Goal: Information Seeking & Learning: Learn about a topic

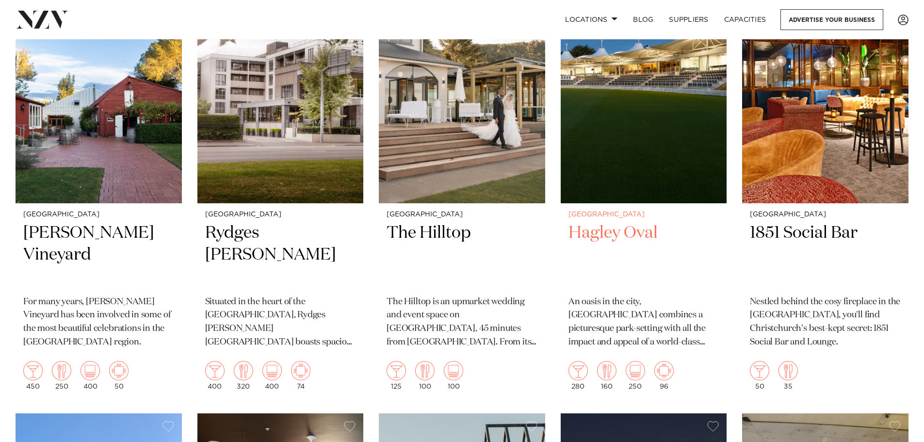
scroll to position [437, 0]
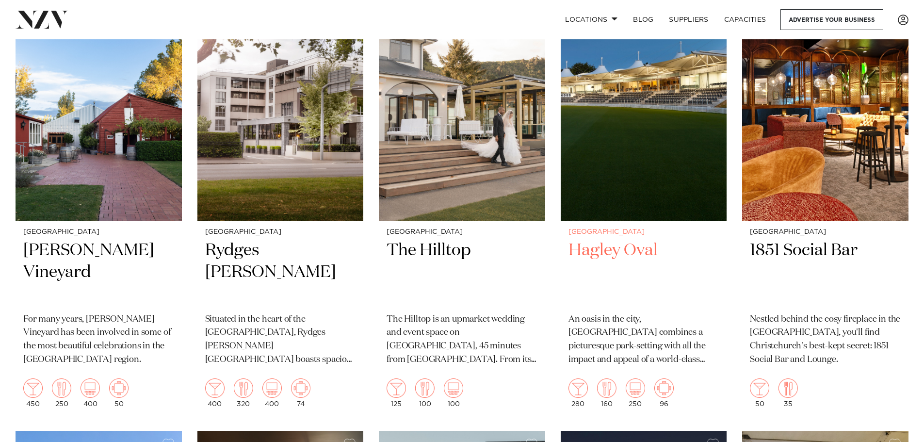
click at [653, 156] on img at bounding box center [644, 109] width 166 height 223
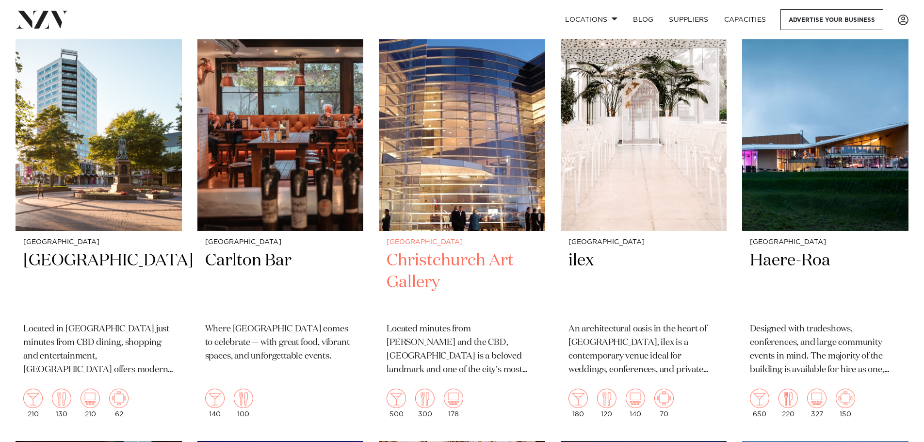
scroll to position [1310, 0]
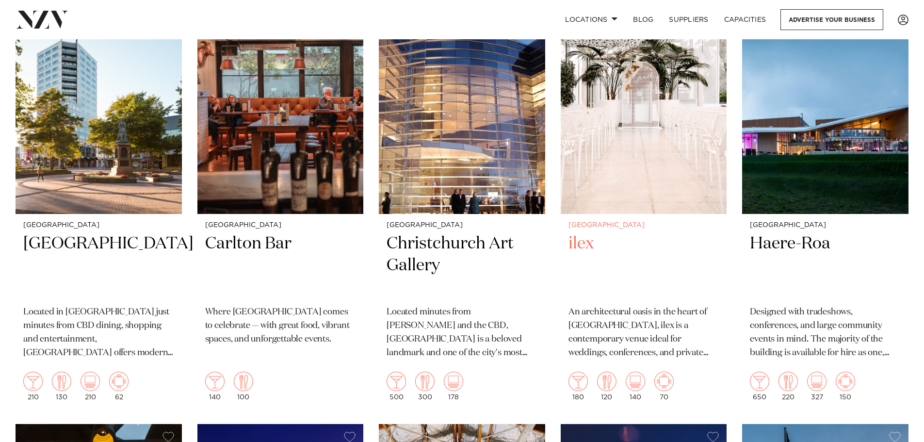
click at [625, 178] on img at bounding box center [644, 102] width 166 height 223
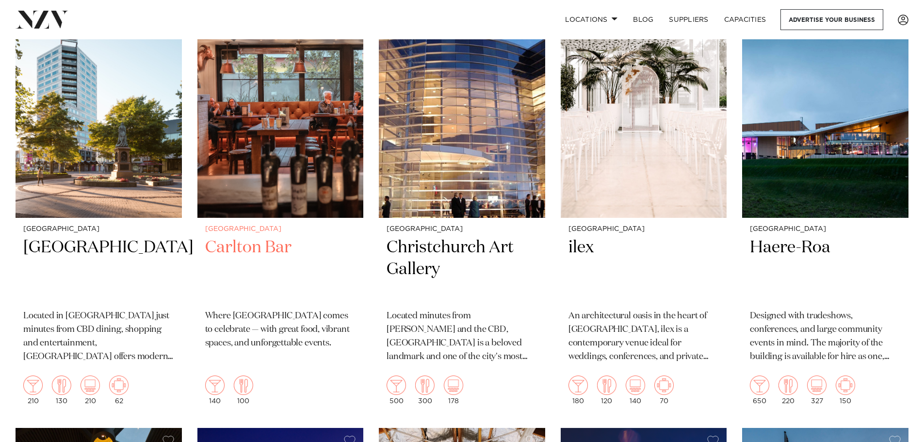
click at [283, 177] on img at bounding box center [280, 106] width 166 height 223
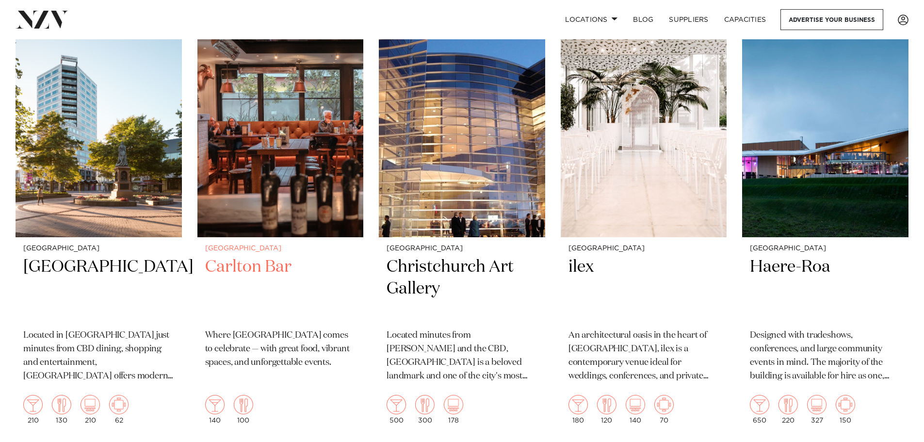
scroll to position [1399, 0]
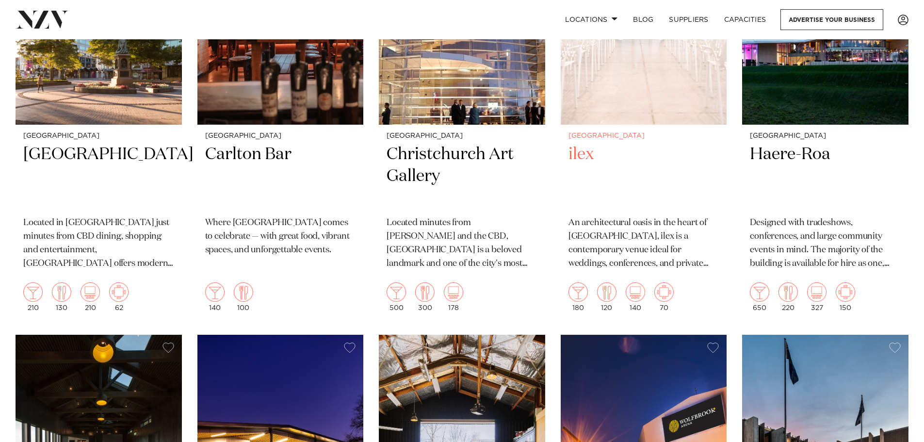
click at [657, 106] on img at bounding box center [644, 13] width 166 height 223
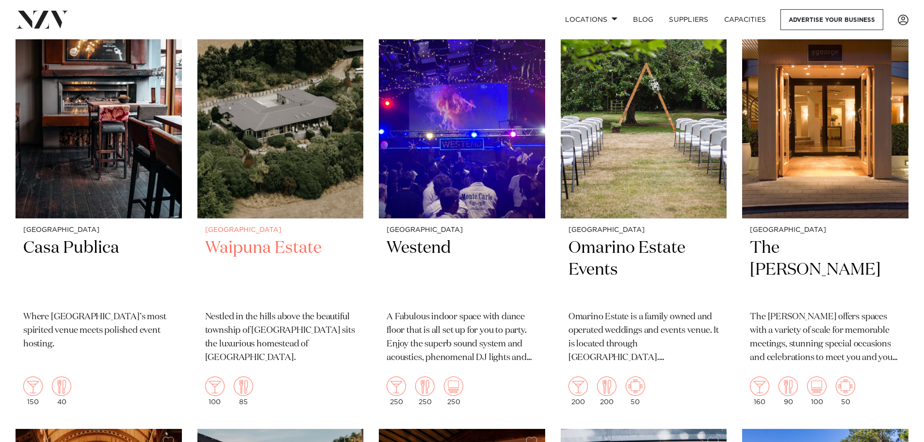
scroll to position [2123, 0]
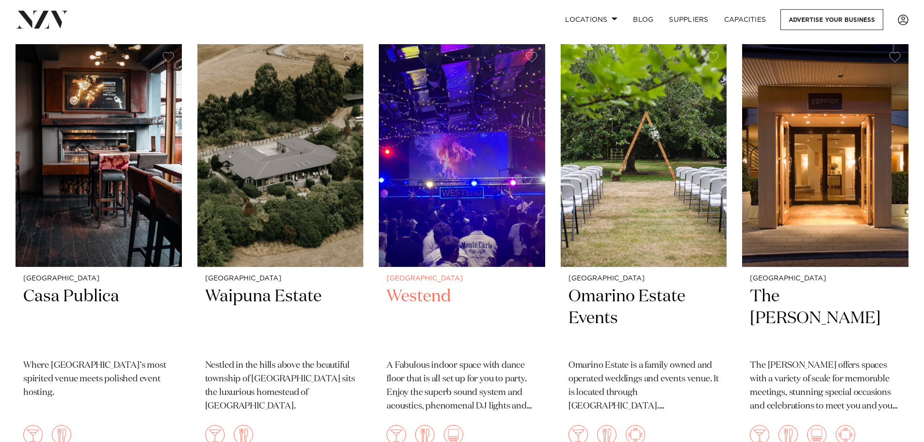
click at [450, 228] on img at bounding box center [462, 155] width 166 height 223
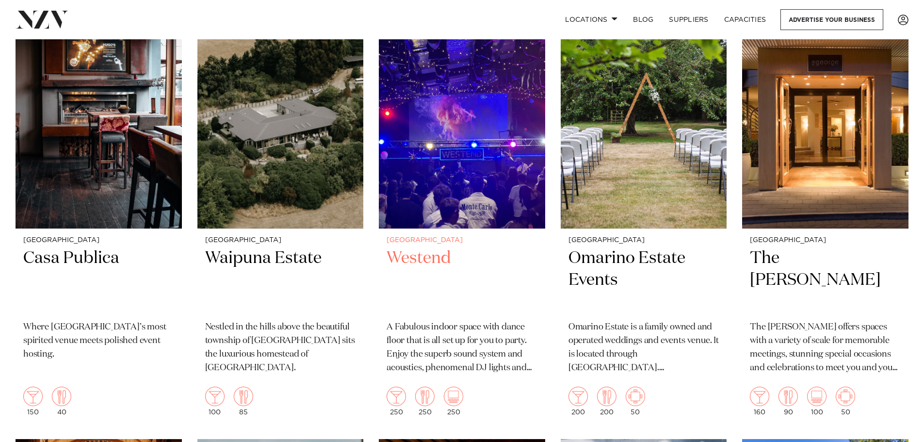
scroll to position [2163, 0]
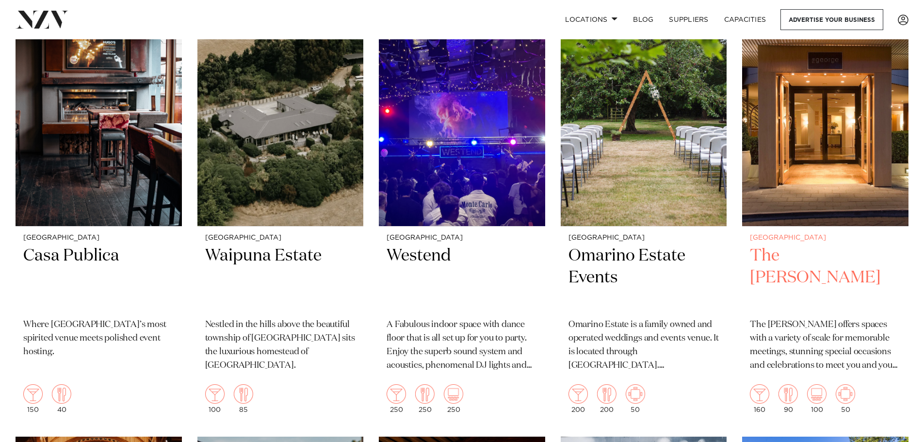
click at [825, 203] on img at bounding box center [825, 114] width 166 height 223
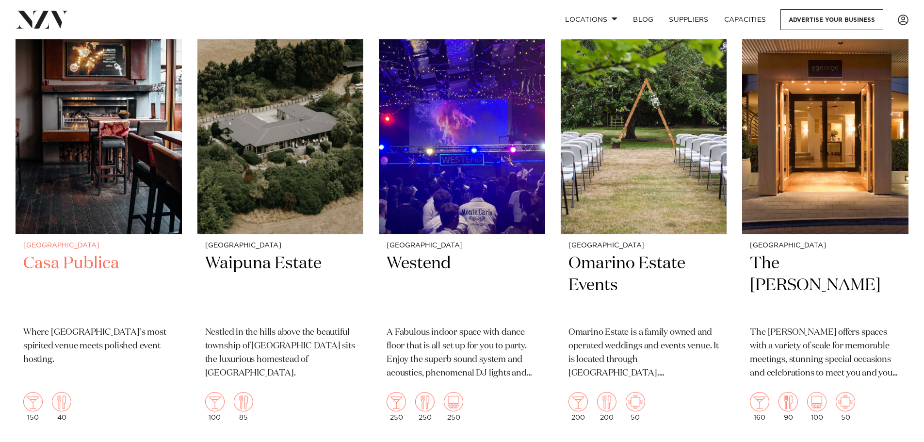
scroll to position [2059, 0]
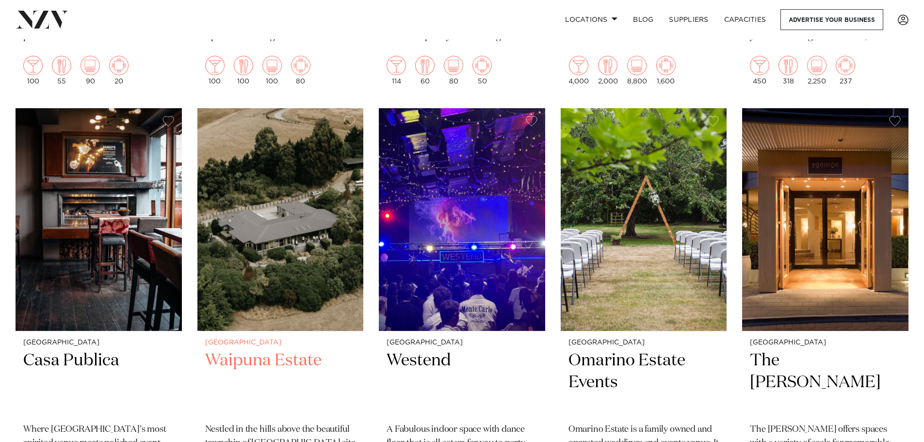
click at [258, 259] on img at bounding box center [280, 219] width 166 height 223
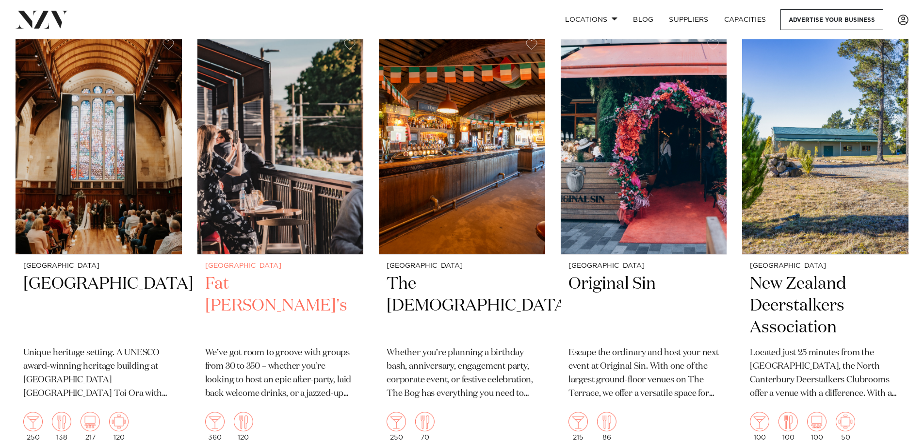
scroll to position [2584, 0]
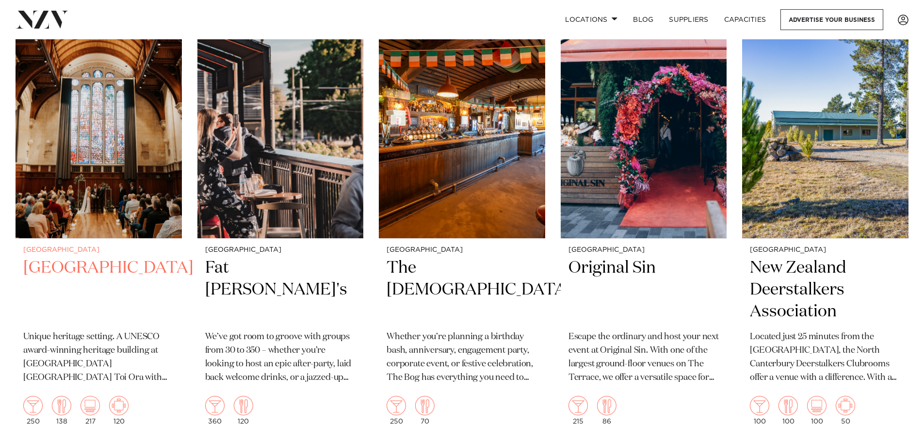
click at [92, 202] on img at bounding box center [99, 127] width 166 height 223
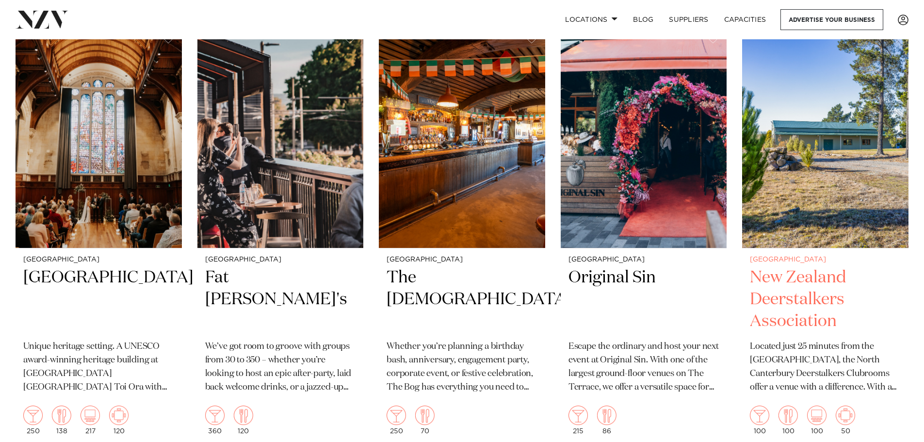
click at [842, 154] on img at bounding box center [825, 136] width 166 height 223
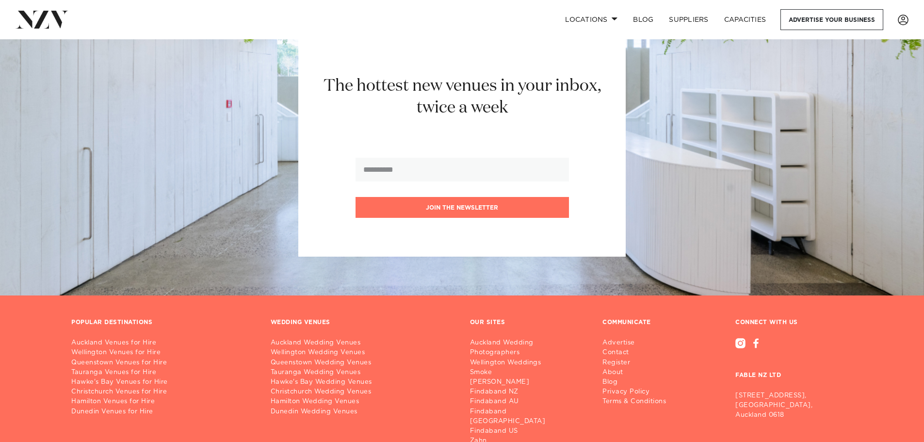
scroll to position [3635, 0]
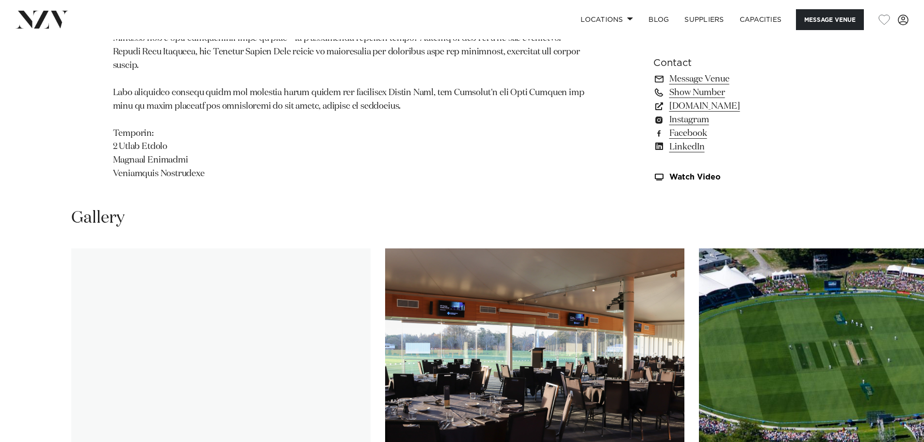
scroll to position [922, 0]
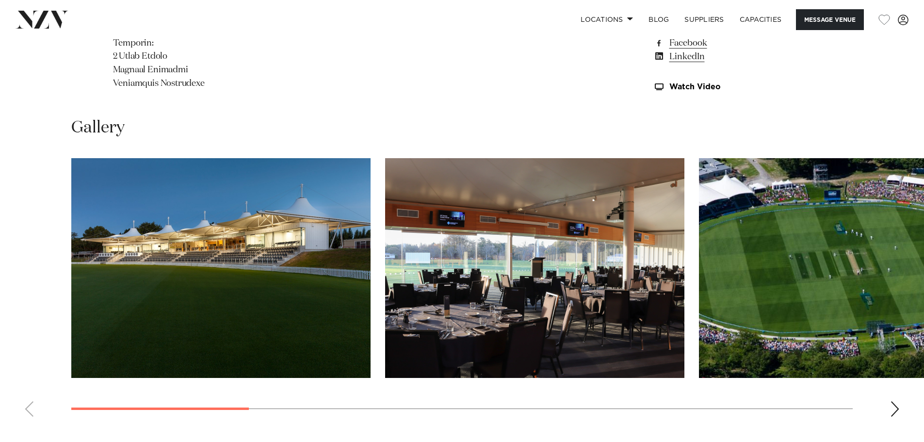
click at [511, 264] on img "2 / 11" at bounding box center [534, 268] width 299 height 220
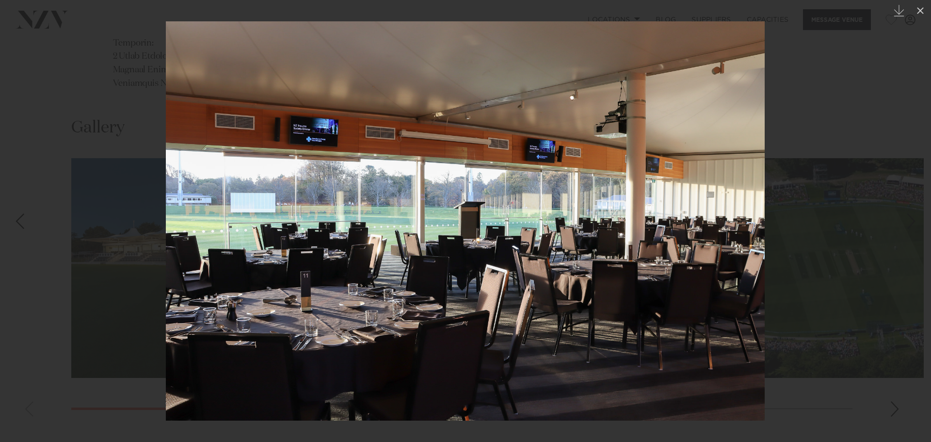
click at [879, 181] on div at bounding box center [465, 221] width 931 height 442
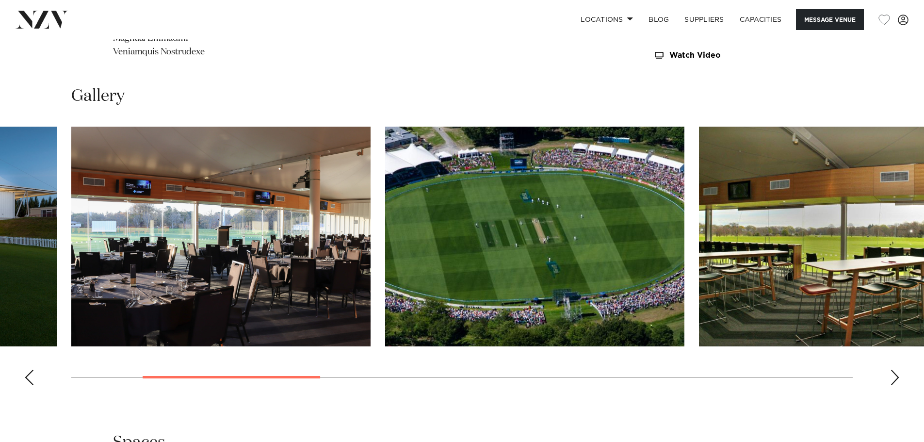
scroll to position [970, 0]
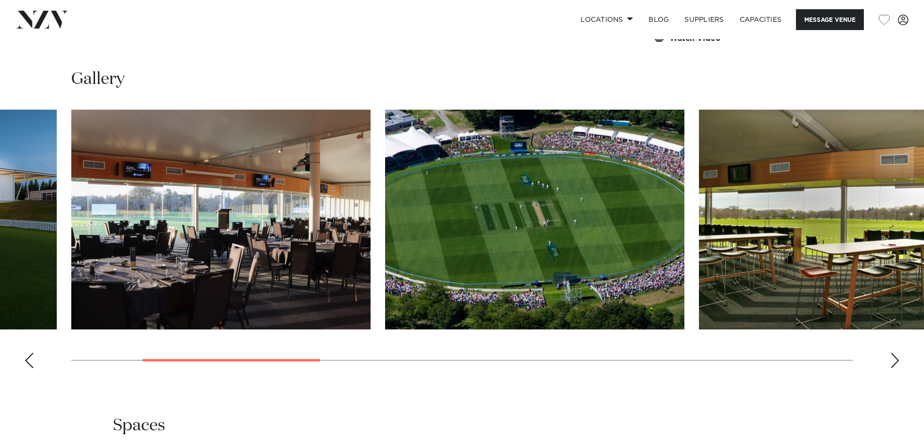
click at [889, 353] on swiper-container at bounding box center [462, 243] width 924 height 266
click at [898, 363] on swiper-container at bounding box center [462, 243] width 924 height 266
click at [907, 345] on swiper-container at bounding box center [462, 243] width 924 height 266
click at [892, 360] on div "Next slide" at bounding box center [895, 361] width 10 height 16
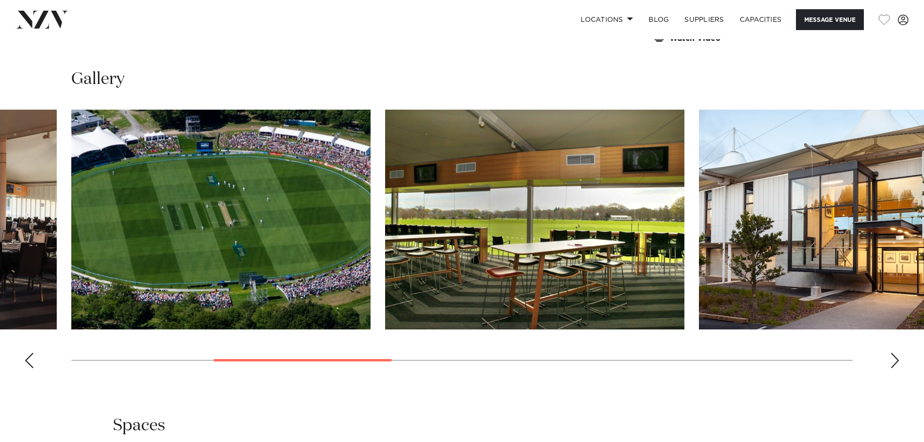
click at [892, 360] on div "Next slide" at bounding box center [895, 361] width 10 height 16
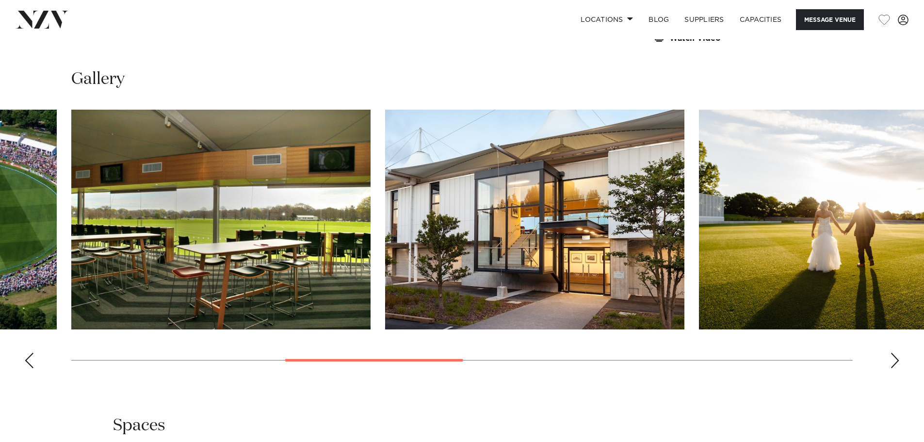
click at [890, 361] on swiper-container at bounding box center [462, 243] width 924 height 266
click at [887, 357] on swiper-container at bounding box center [462, 243] width 924 height 266
click at [891, 353] on swiper-container at bounding box center [462, 243] width 924 height 266
click at [895, 353] on div "Next slide" at bounding box center [895, 361] width 10 height 16
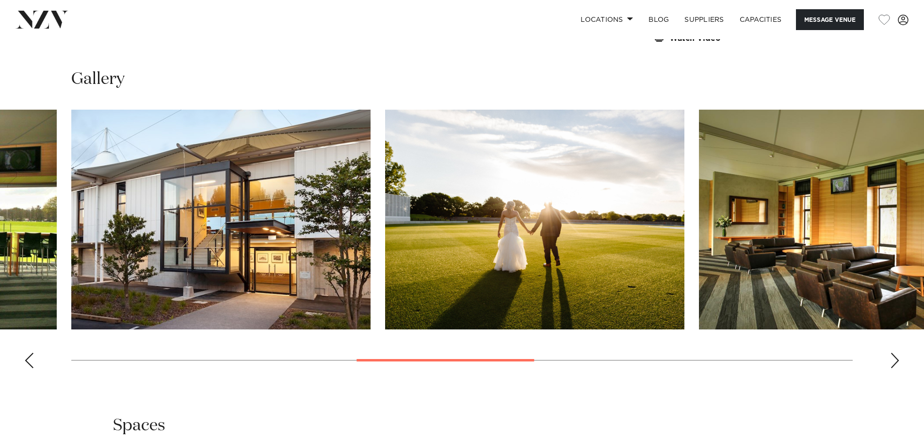
click at [895, 353] on div "Next slide" at bounding box center [895, 361] width 10 height 16
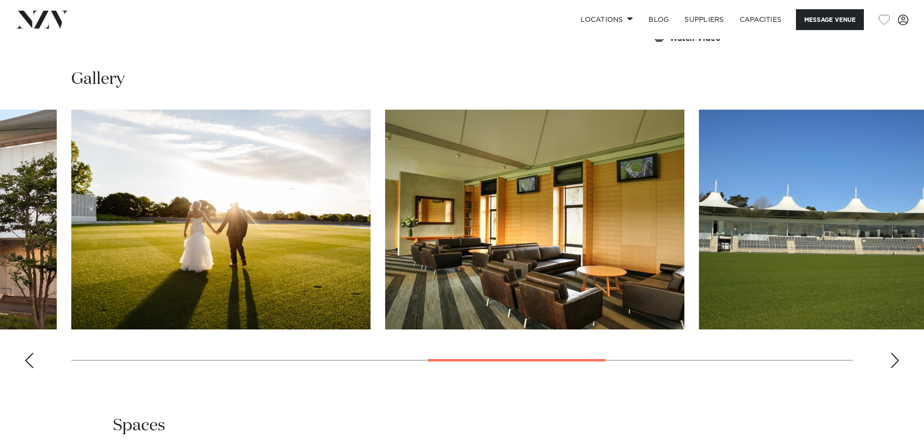
click at [897, 353] on div "Next slide" at bounding box center [895, 361] width 10 height 16
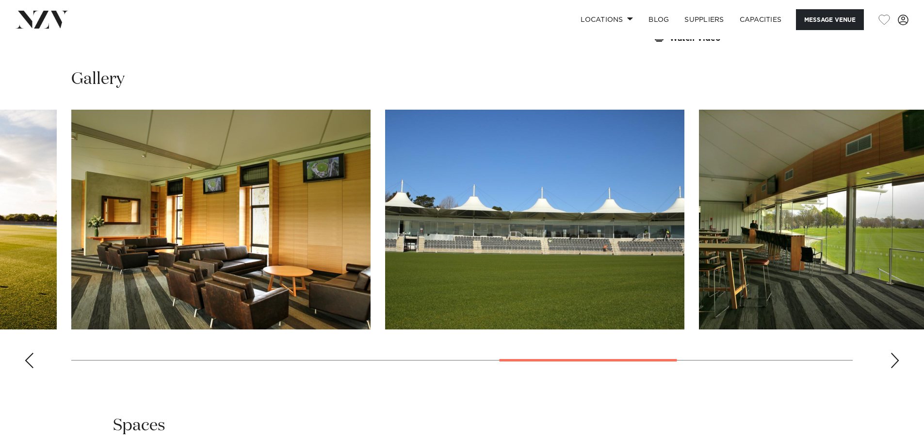
click at [898, 353] on div "Next slide" at bounding box center [895, 361] width 10 height 16
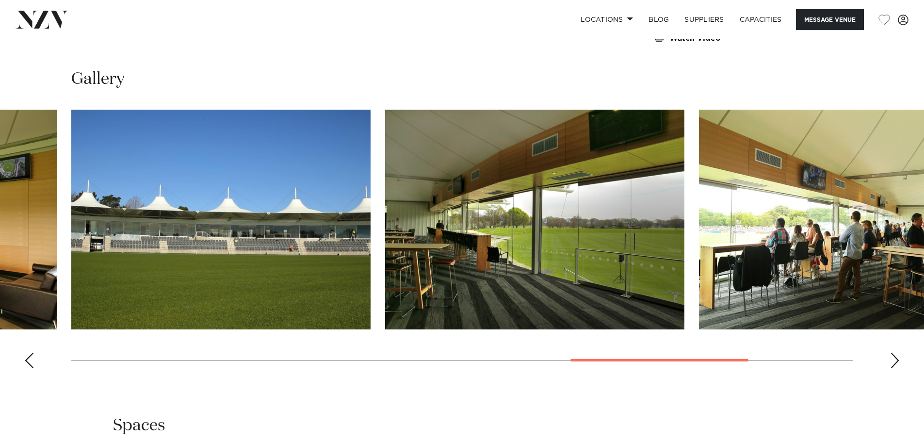
click at [897, 353] on div "Next slide" at bounding box center [895, 361] width 10 height 16
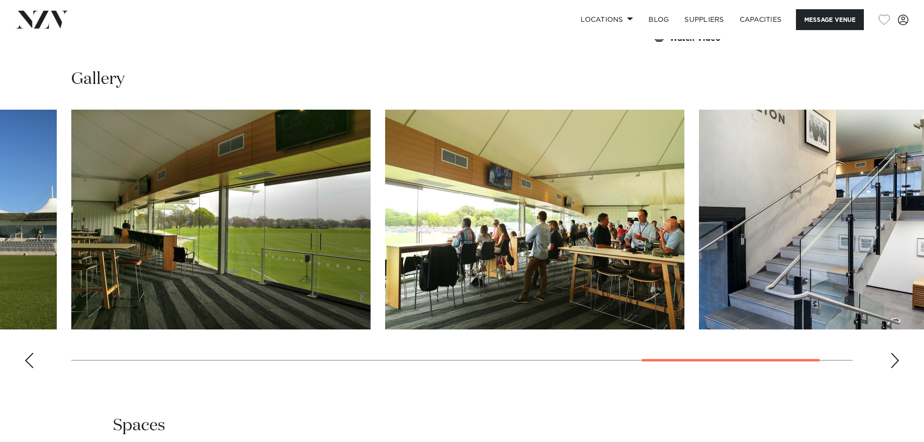
click at [897, 353] on div "Next slide" at bounding box center [895, 361] width 10 height 16
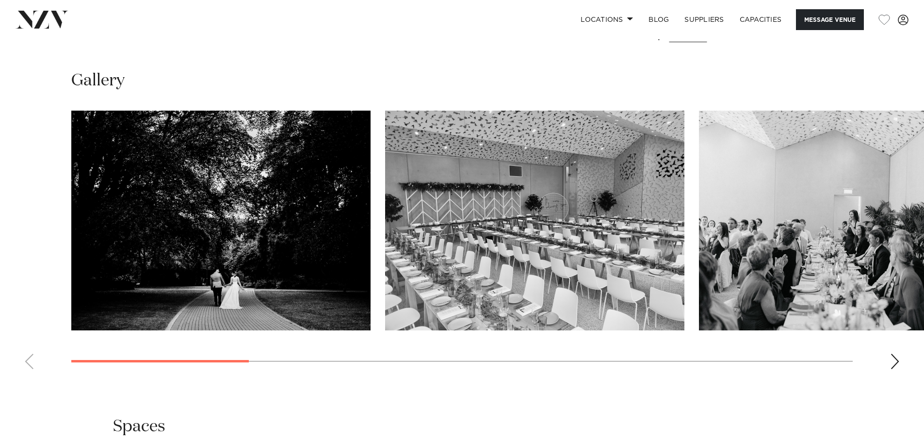
scroll to position [922, 0]
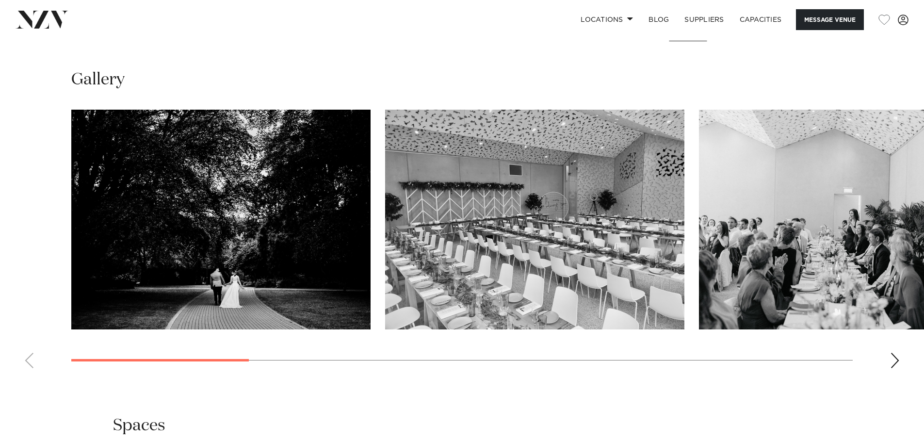
click at [898, 359] on div "Next slide" at bounding box center [895, 361] width 10 height 16
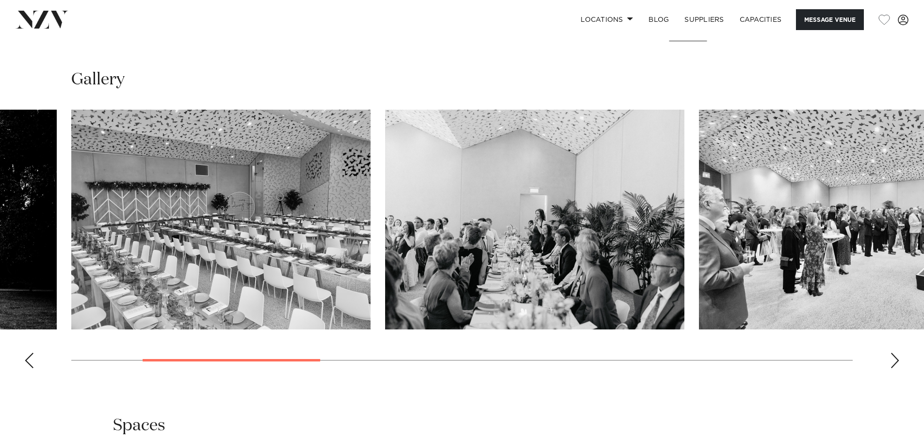
click at [898, 359] on div "Next slide" at bounding box center [895, 361] width 10 height 16
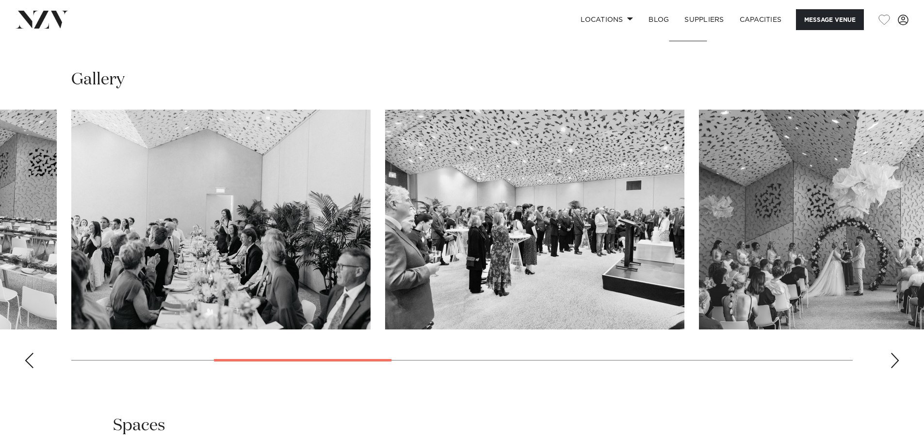
click at [895, 359] on div "Next slide" at bounding box center [895, 361] width 10 height 16
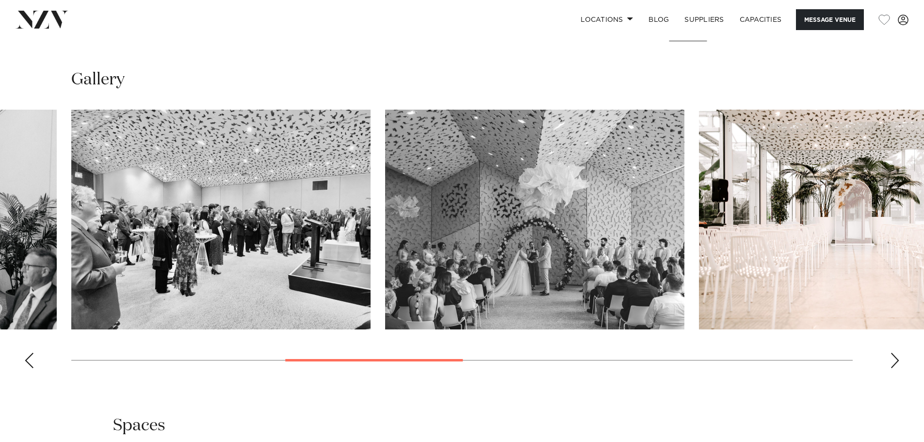
click at [895, 359] on div "Next slide" at bounding box center [895, 361] width 10 height 16
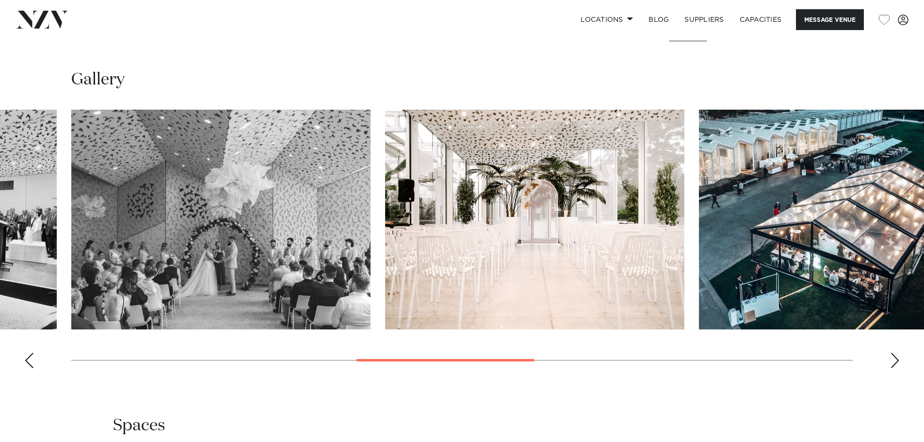
click at [891, 360] on div "Next slide" at bounding box center [895, 361] width 10 height 16
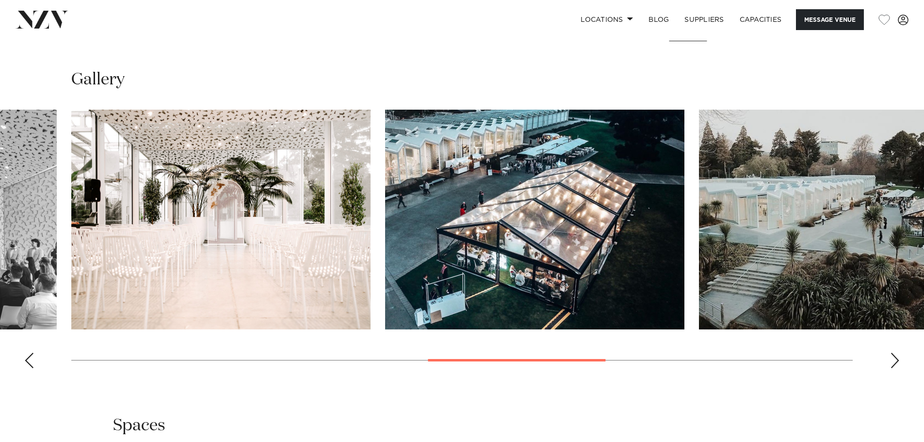
click at [892, 360] on div "Next slide" at bounding box center [895, 361] width 10 height 16
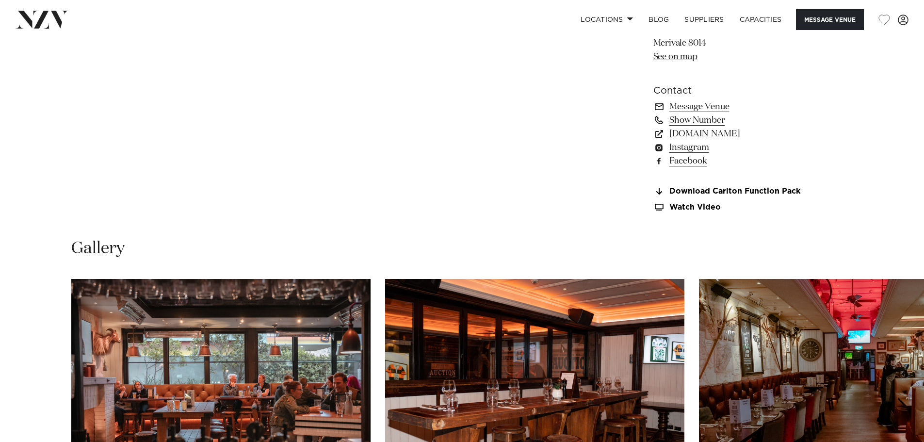
scroll to position [970, 0]
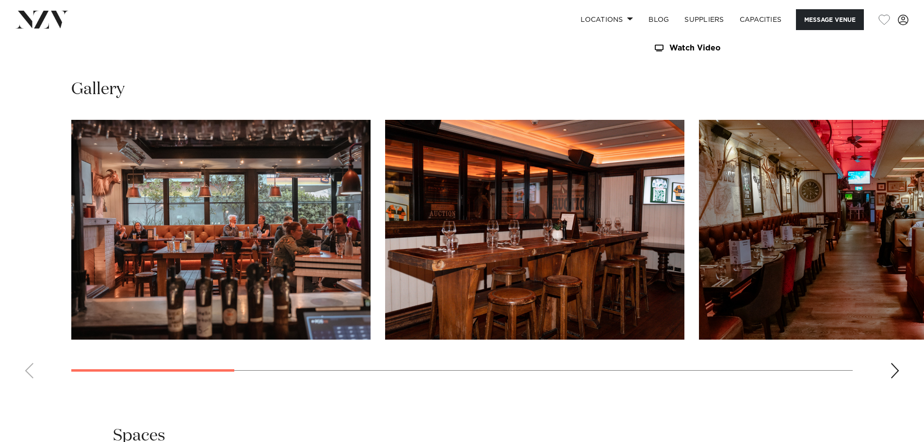
click at [900, 364] on swiper-container at bounding box center [462, 253] width 924 height 266
click at [898, 372] on div "Next slide" at bounding box center [895, 371] width 10 height 16
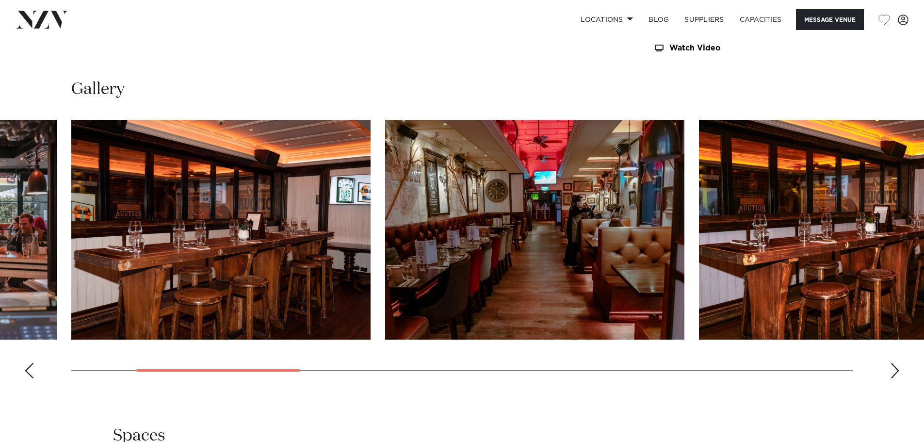
click at [898, 372] on div "Next slide" at bounding box center [895, 371] width 10 height 16
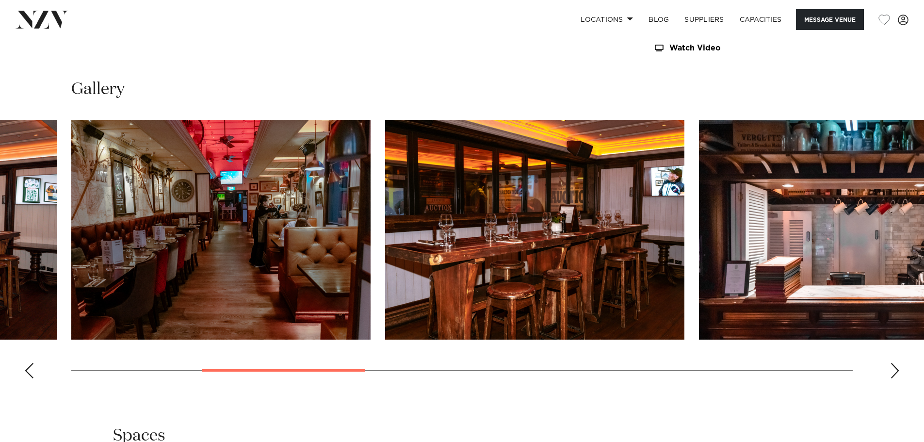
click at [898, 373] on div "Next slide" at bounding box center [895, 371] width 10 height 16
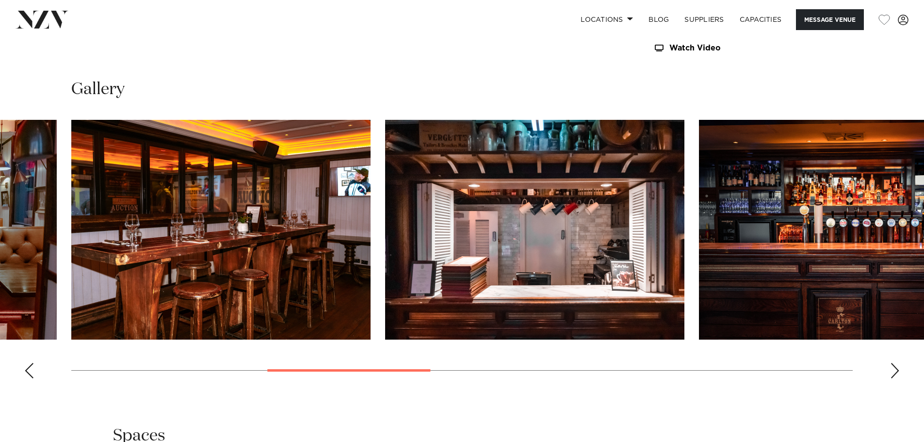
click at [898, 373] on div "Next slide" at bounding box center [895, 371] width 10 height 16
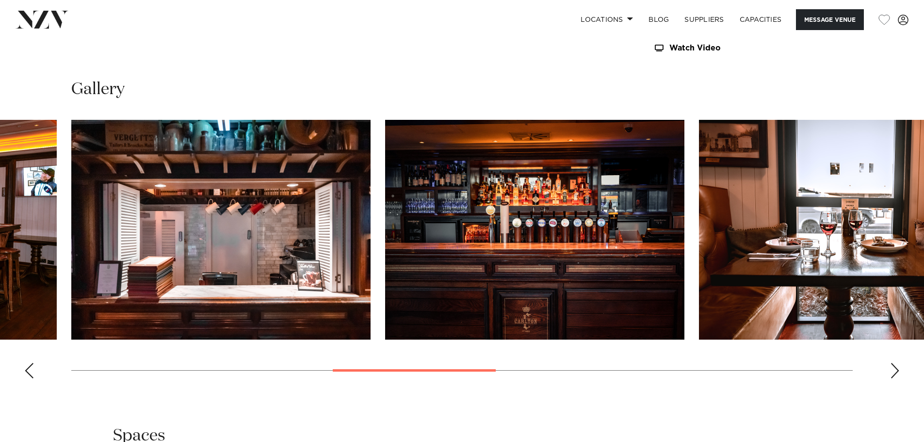
click at [900, 385] on swiper-container at bounding box center [462, 253] width 924 height 266
click at [907, 370] on swiper-container at bounding box center [462, 253] width 924 height 266
click at [894, 373] on div "Next slide" at bounding box center [895, 371] width 10 height 16
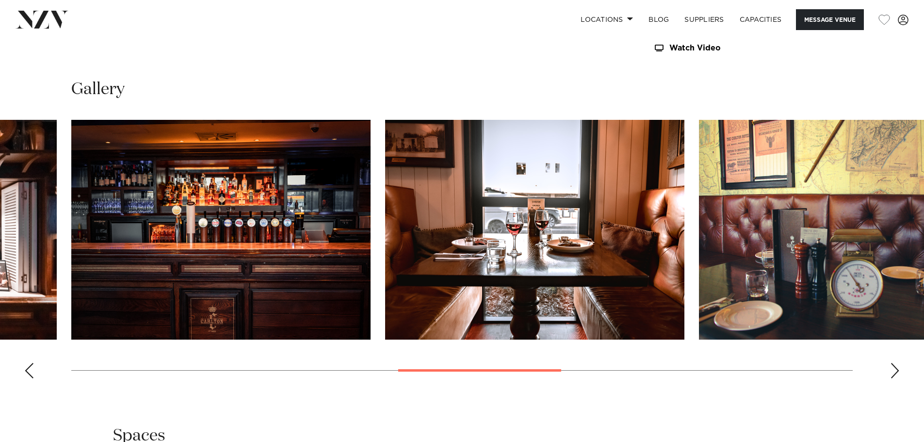
click at [894, 373] on div "Next slide" at bounding box center [895, 371] width 10 height 16
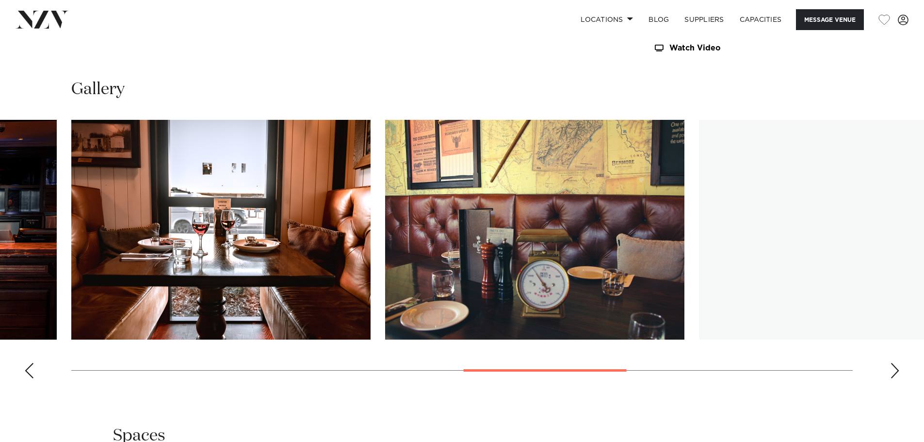
click at [894, 373] on div "Next slide" at bounding box center [895, 371] width 10 height 16
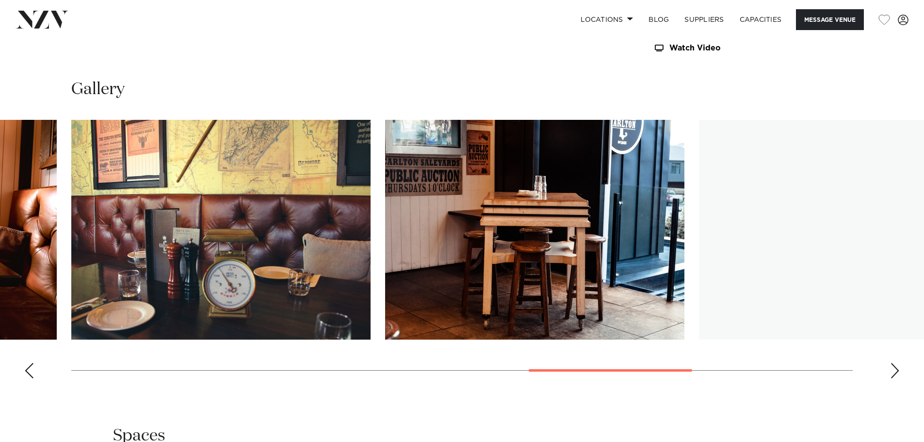
click at [894, 372] on div "Next slide" at bounding box center [895, 371] width 10 height 16
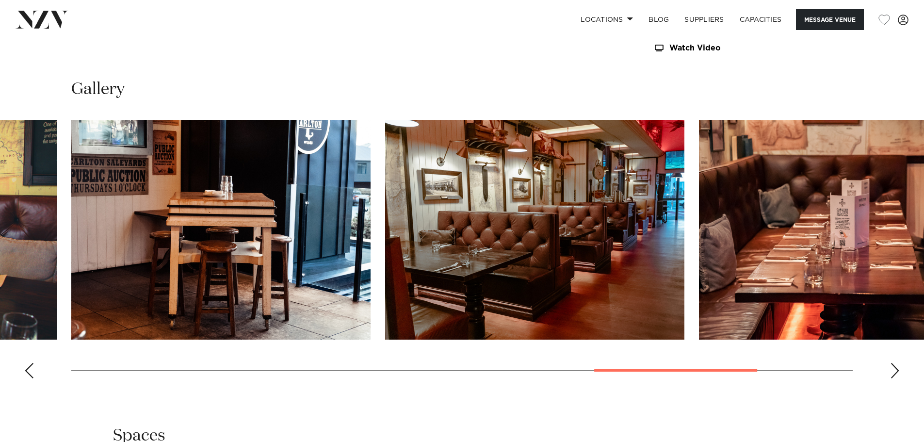
click at [895, 372] on div "Next slide" at bounding box center [895, 371] width 10 height 16
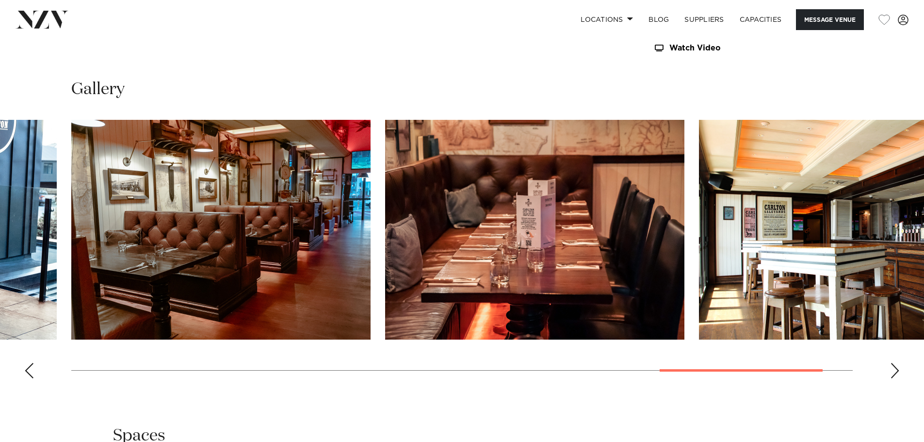
click at [895, 372] on div "Next slide" at bounding box center [895, 371] width 10 height 16
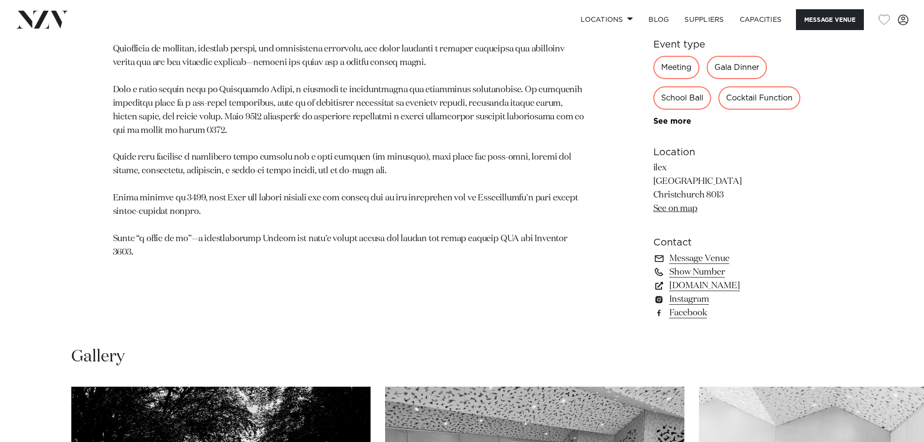
scroll to position [679, 0]
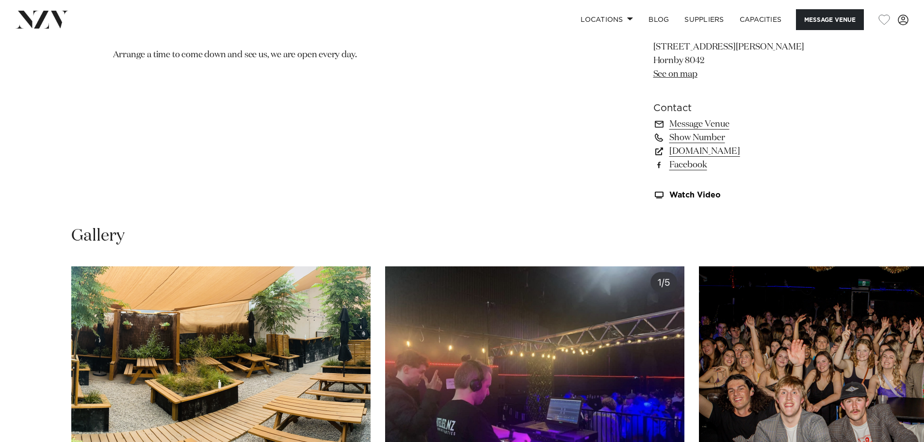
scroll to position [922, 0]
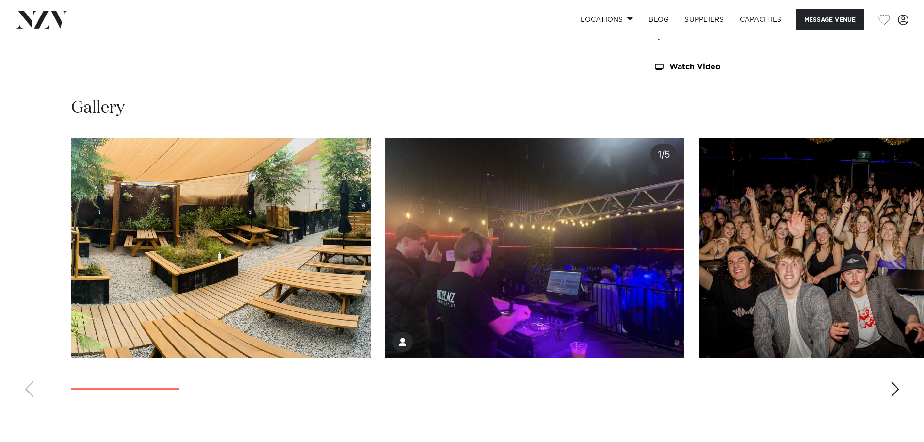
click at [898, 381] on div "Next slide" at bounding box center [895, 389] width 10 height 16
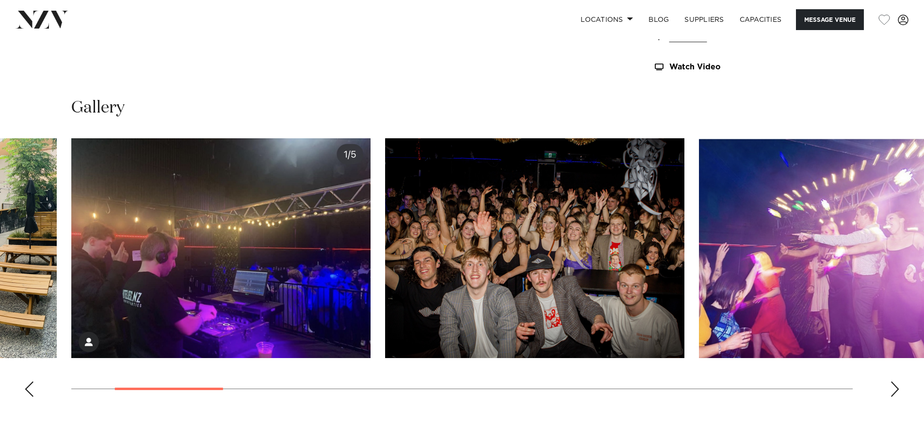
click at [902, 383] on swiper-container at bounding box center [462, 271] width 924 height 266
click at [903, 393] on swiper-container at bounding box center [462, 271] width 924 height 266
click at [892, 389] on div "Next slide" at bounding box center [895, 389] width 10 height 16
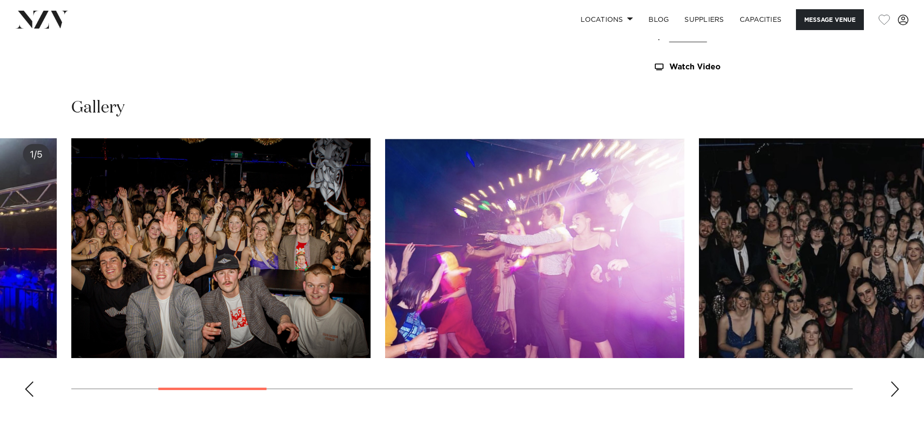
click at [892, 389] on div "Next slide" at bounding box center [895, 389] width 10 height 16
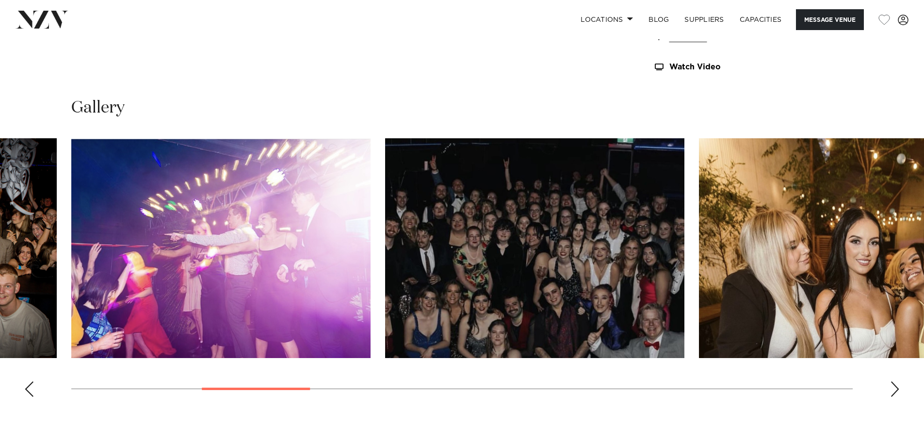
click at [896, 389] on div "Next slide" at bounding box center [895, 389] width 10 height 16
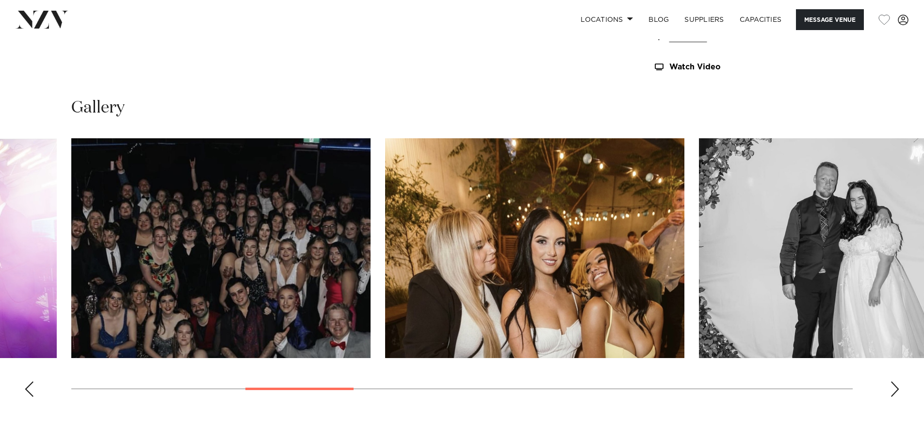
click at [128, 259] on img "5 / 18" at bounding box center [220, 248] width 299 height 220
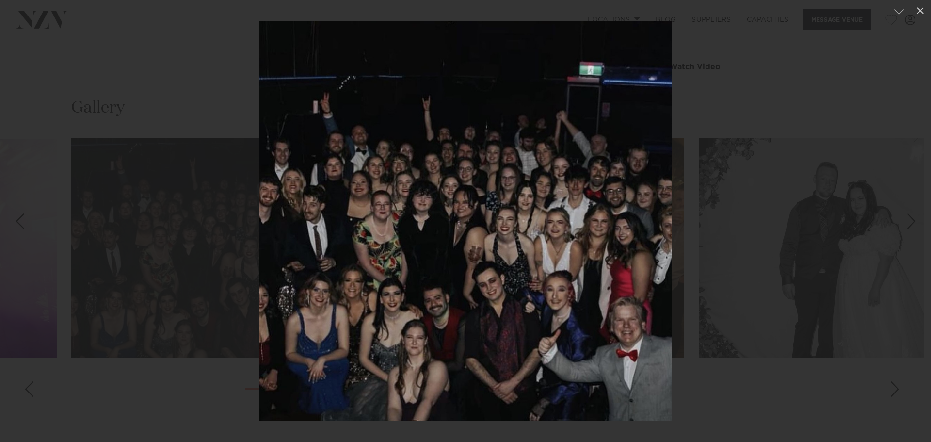
click at [713, 367] on div at bounding box center [465, 221] width 931 height 442
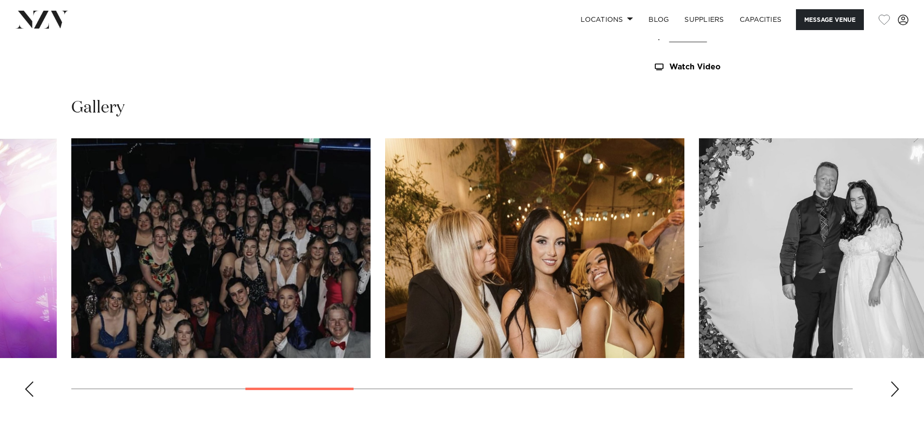
click at [888, 393] on swiper-container at bounding box center [462, 271] width 924 height 266
click at [892, 392] on div "Next slide" at bounding box center [895, 389] width 10 height 16
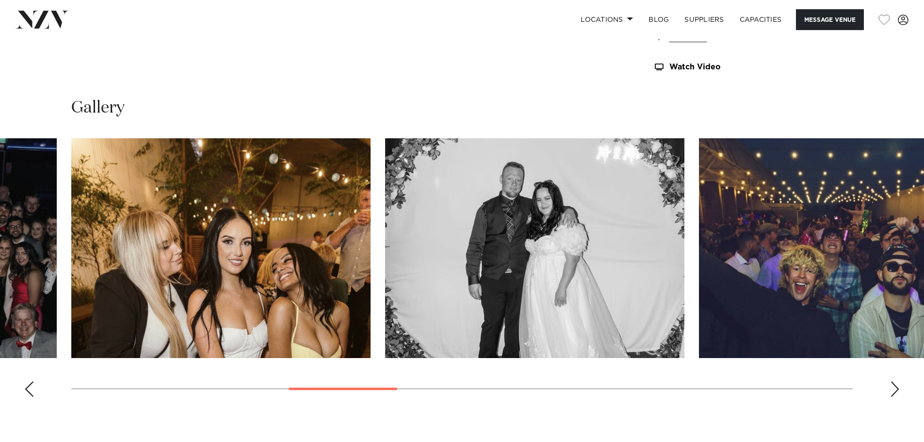
click at [892, 392] on div "Next slide" at bounding box center [895, 389] width 10 height 16
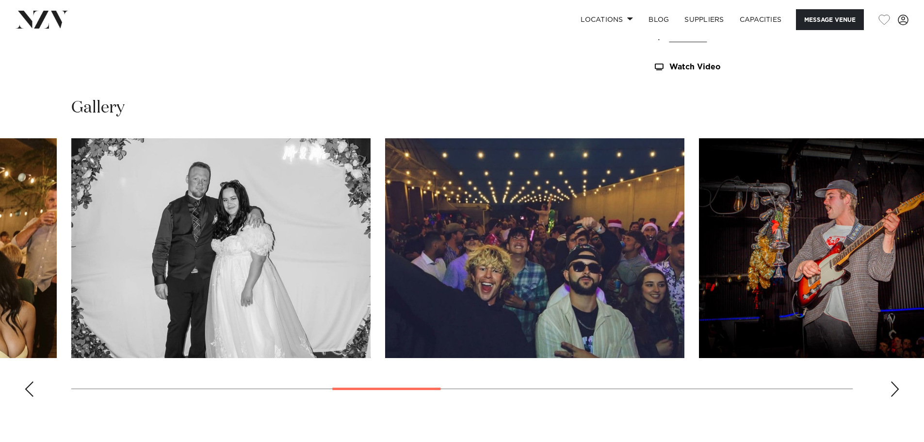
click at [892, 392] on div "Next slide" at bounding box center [895, 389] width 10 height 16
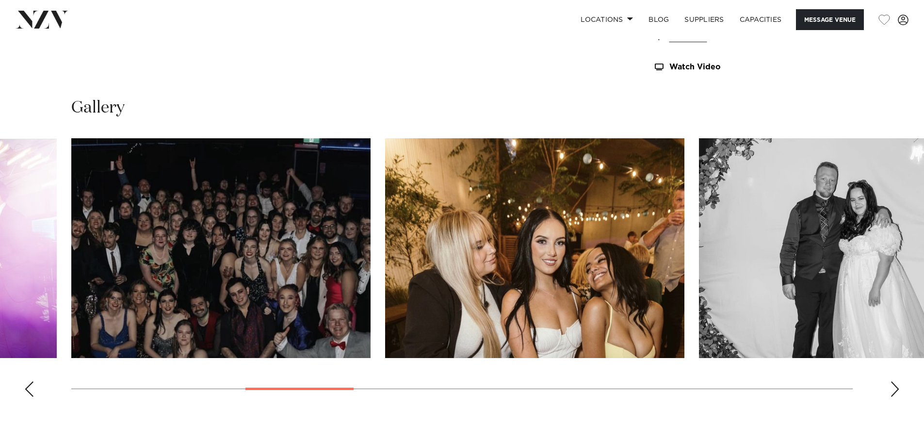
click at [894, 385] on div "Next slide" at bounding box center [895, 389] width 10 height 16
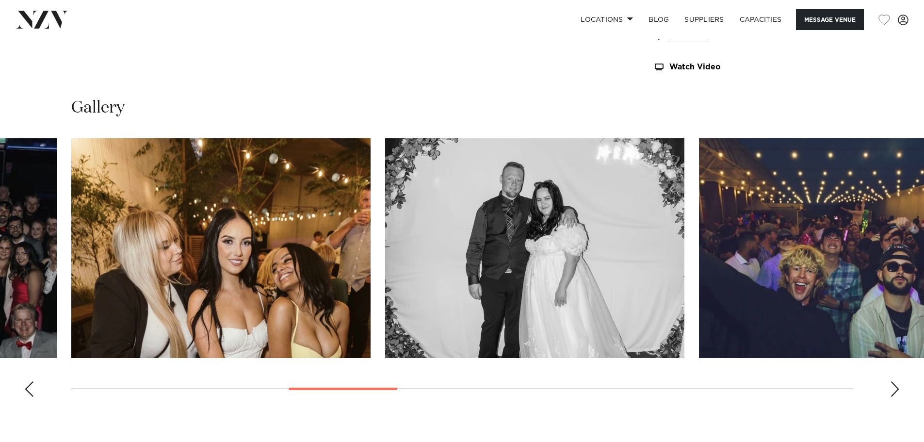
click at [897, 388] on div "Next slide" at bounding box center [895, 389] width 10 height 16
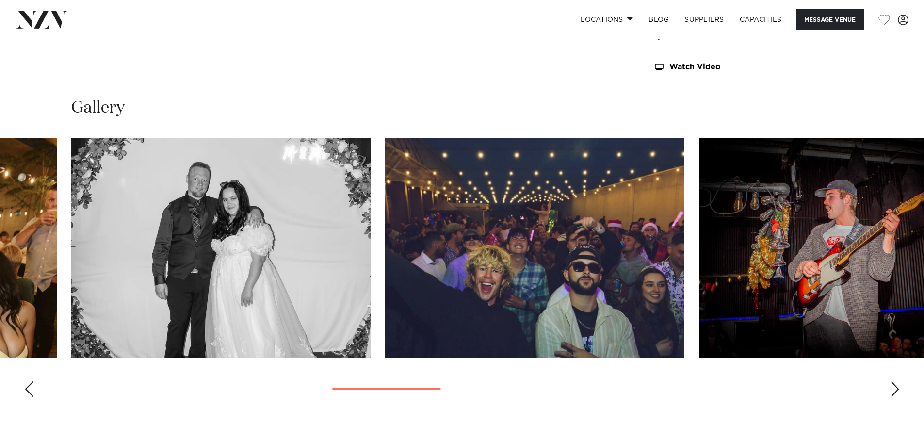
click at [899, 389] on div "Next slide" at bounding box center [895, 389] width 10 height 16
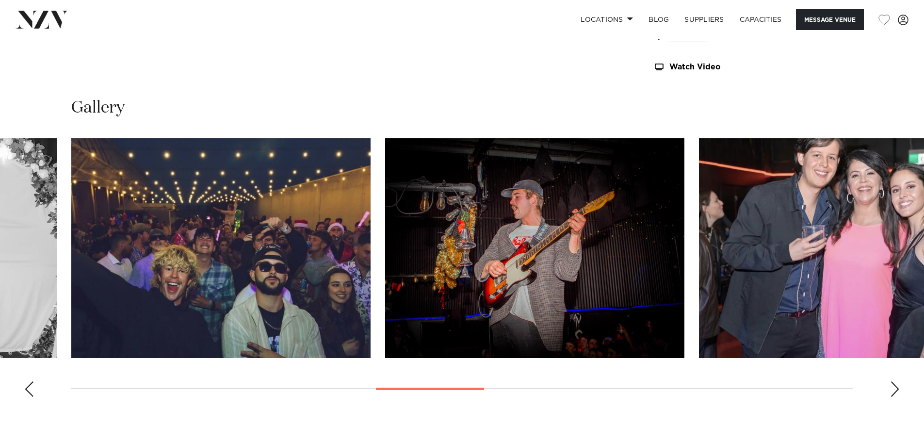
click at [899, 389] on div "Next slide" at bounding box center [895, 389] width 10 height 16
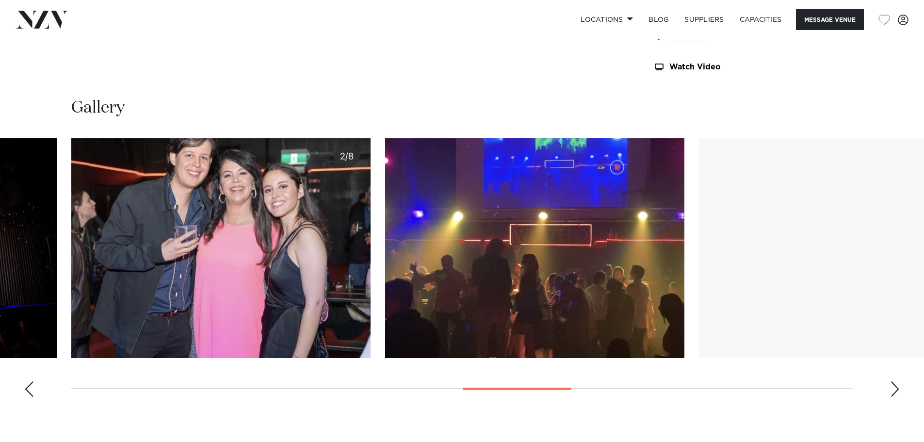
click at [900, 389] on swiper-container at bounding box center [462, 271] width 924 height 266
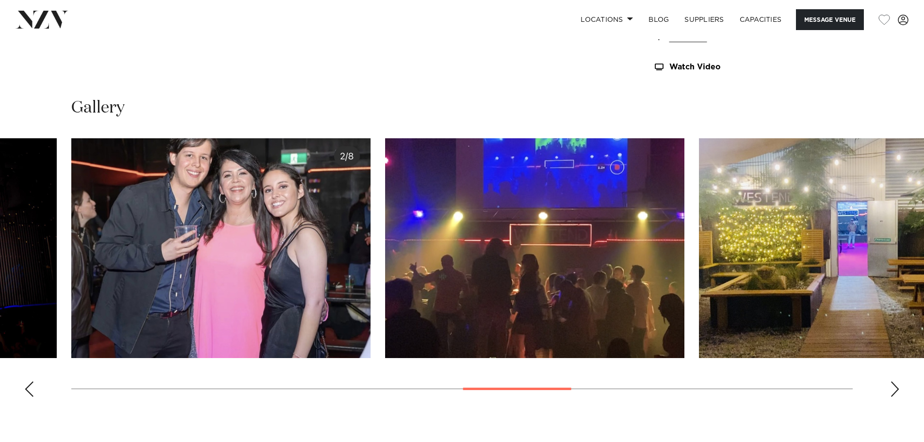
click at [901, 390] on swiper-container at bounding box center [462, 271] width 924 height 266
click at [899, 390] on swiper-container at bounding box center [462, 271] width 924 height 266
click at [884, 390] on swiper-container at bounding box center [462, 271] width 924 height 266
click at [887, 390] on swiper-container at bounding box center [462, 271] width 924 height 266
click at [891, 389] on div "Next slide" at bounding box center [895, 389] width 10 height 16
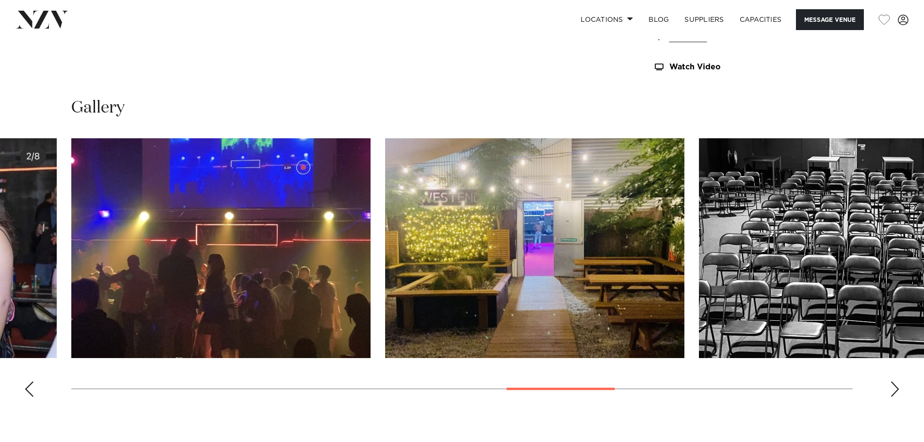
click at [892, 389] on div "Next slide" at bounding box center [895, 389] width 10 height 16
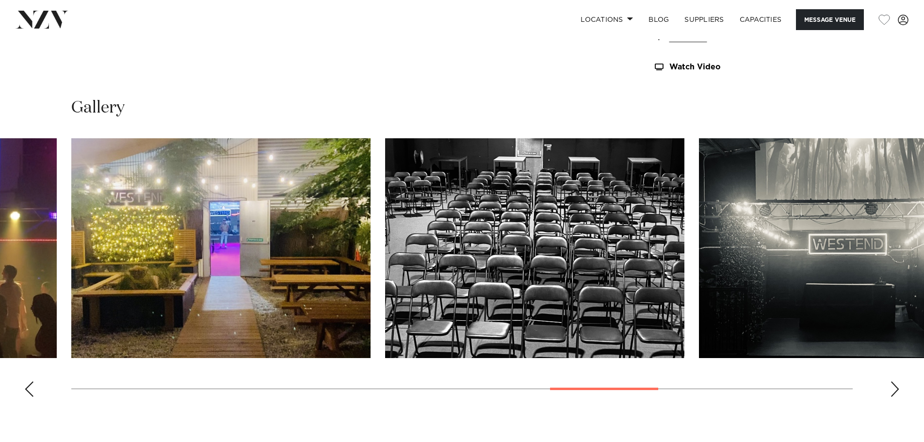
click at [894, 389] on div "Next slide" at bounding box center [895, 389] width 10 height 16
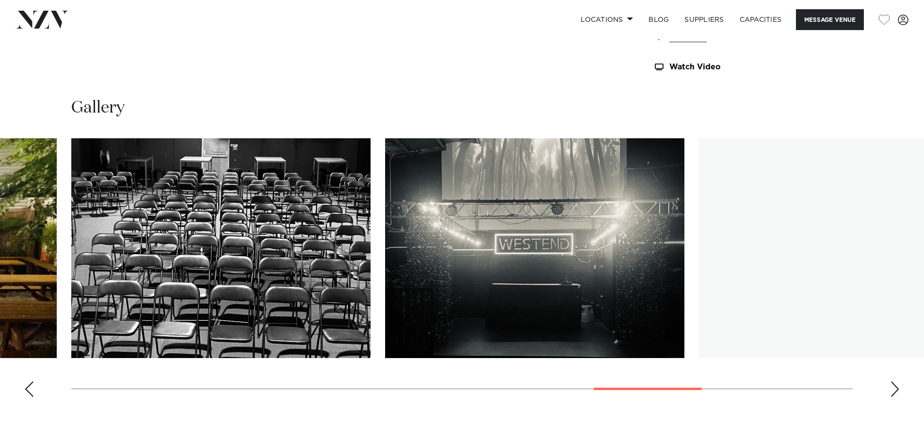
click at [894, 389] on div "Next slide" at bounding box center [895, 389] width 10 height 16
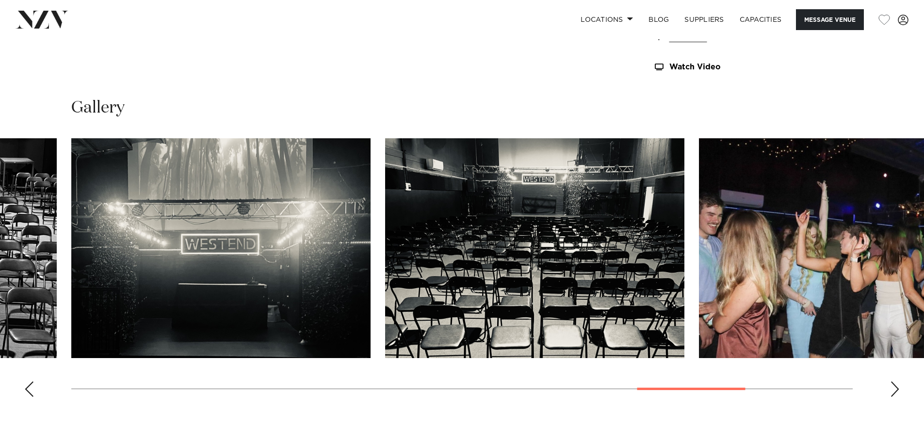
click at [894, 389] on div "Next slide" at bounding box center [895, 389] width 10 height 16
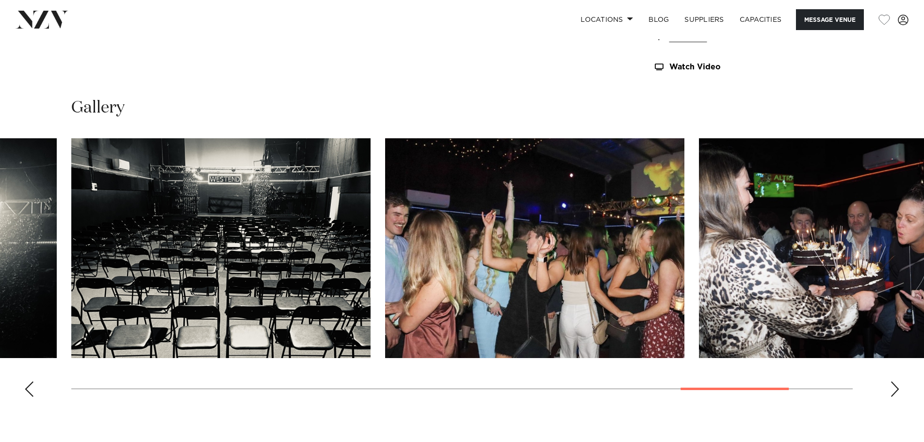
click at [894, 389] on div "Next slide" at bounding box center [895, 389] width 10 height 16
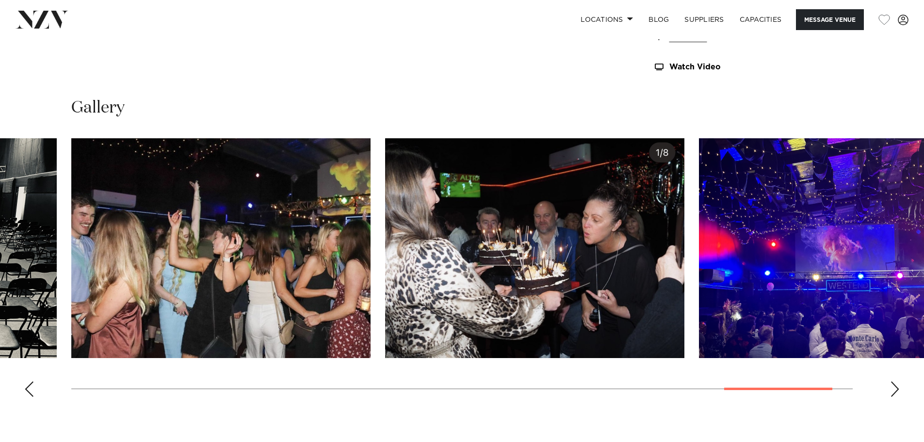
click at [894, 389] on div "Next slide" at bounding box center [895, 389] width 10 height 16
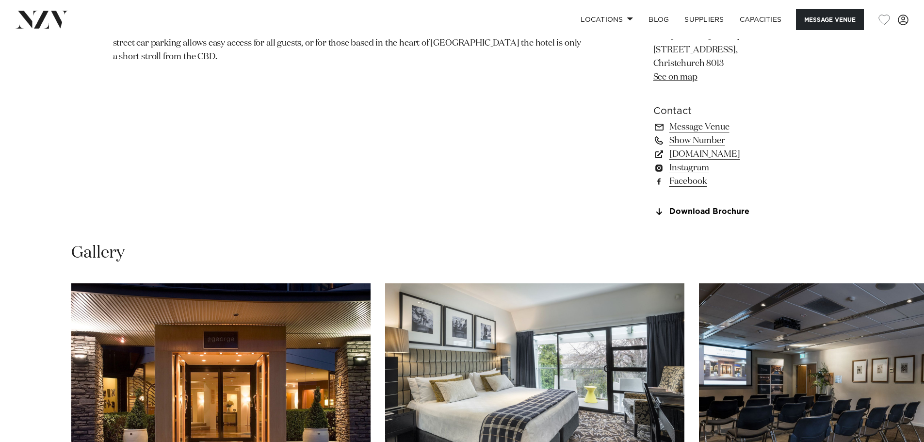
scroll to position [922, 0]
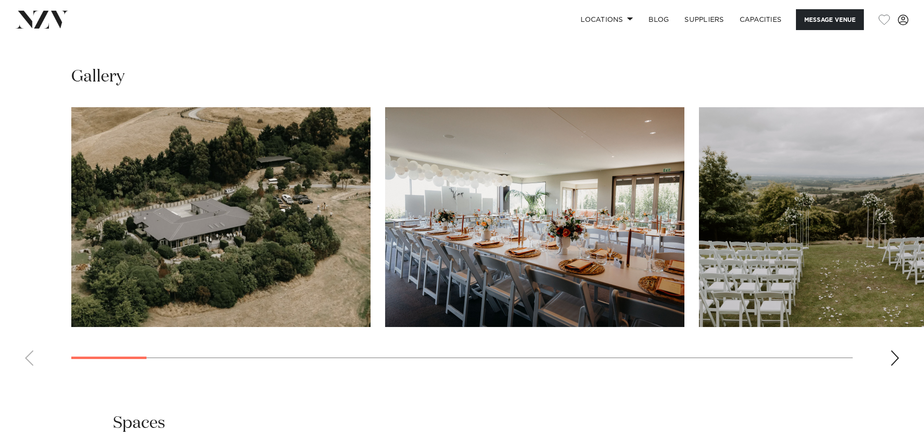
scroll to position [970, 0]
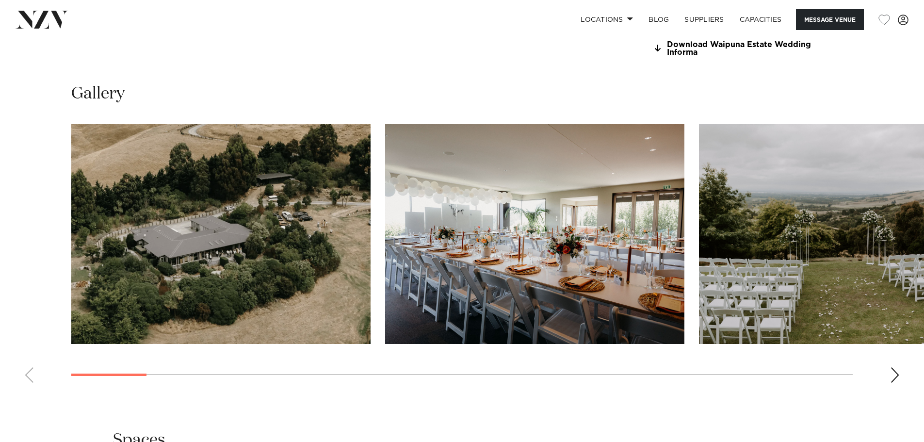
click at [893, 374] on div "Next slide" at bounding box center [895, 375] width 10 height 16
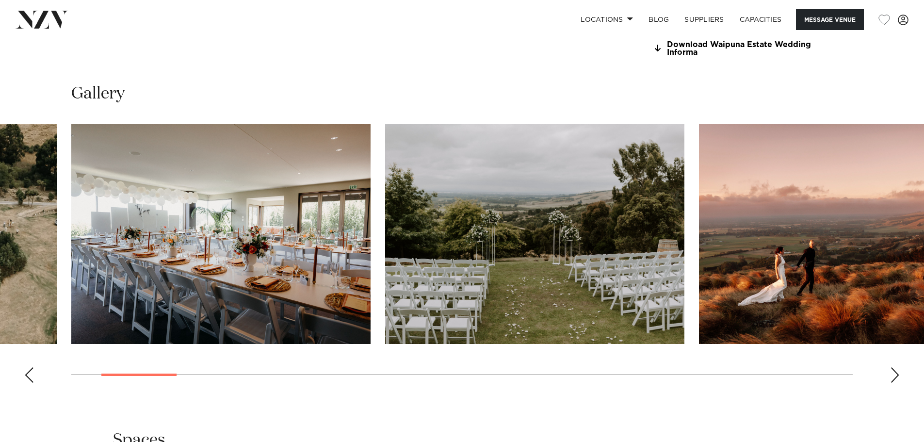
click at [893, 374] on div "Next slide" at bounding box center [895, 375] width 10 height 16
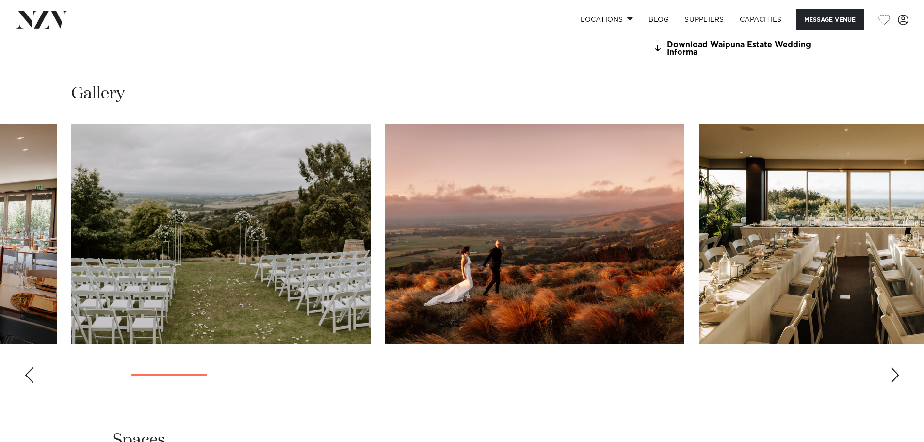
click at [894, 377] on div "Next slide" at bounding box center [895, 375] width 10 height 16
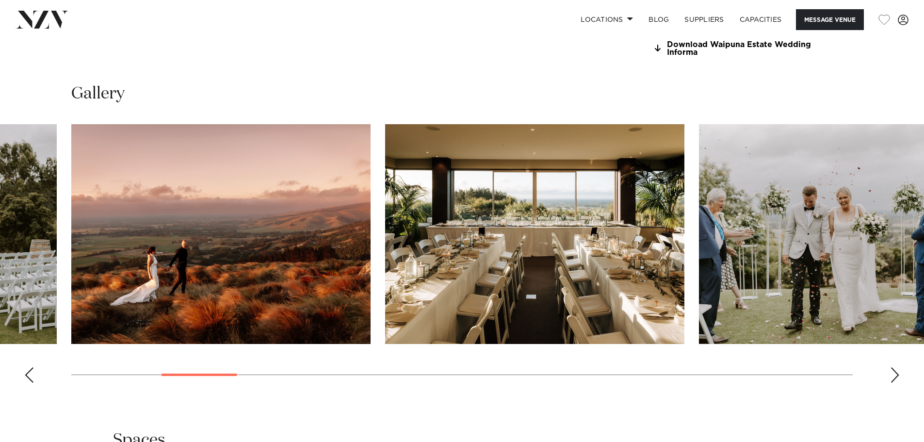
click at [895, 377] on div "Next slide" at bounding box center [895, 375] width 10 height 16
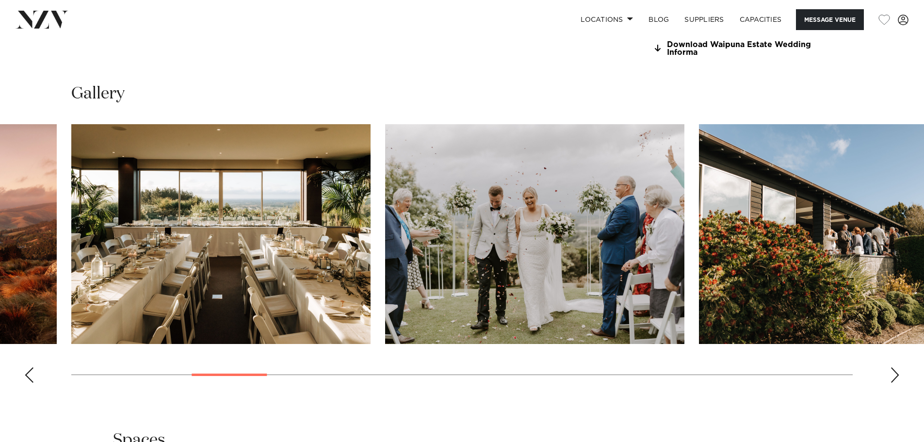
click at [895, 377] on div "Next slide" at bounding box center [895, 375] width 10 height 16
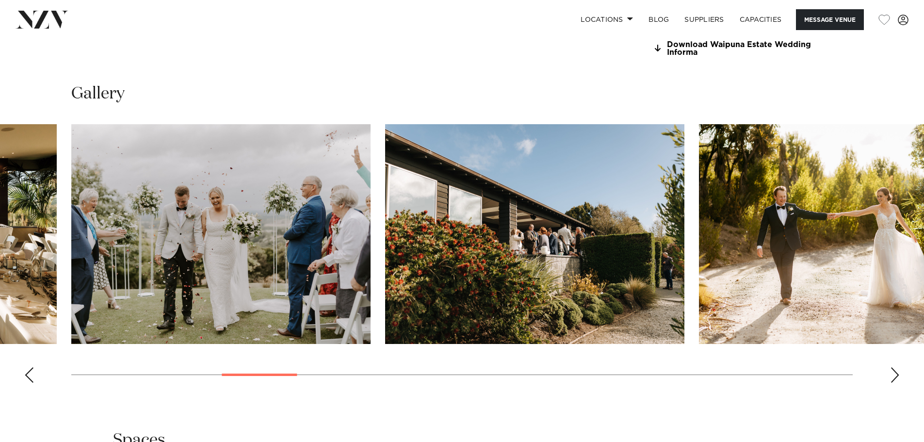
click at [895, 376] on div "Next slide" at bounding box center [895, 375] width 10 height 16
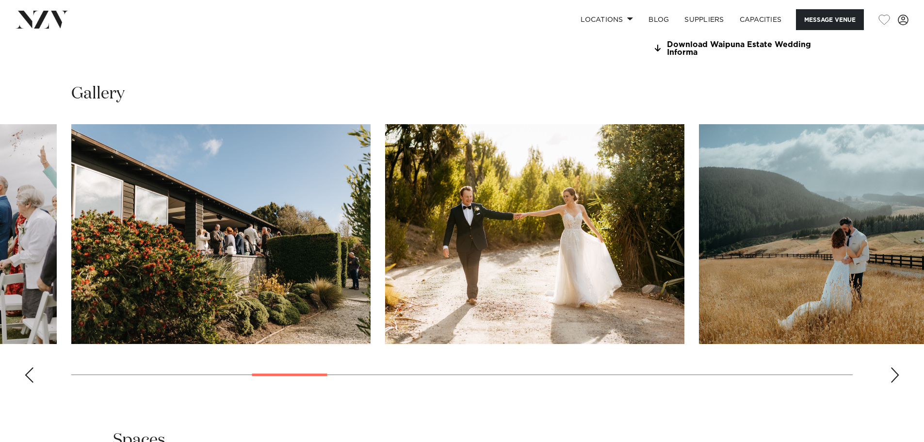
click at [895, 376] on div "Next slide" at bounding box center [895, 375] width 10 height 16
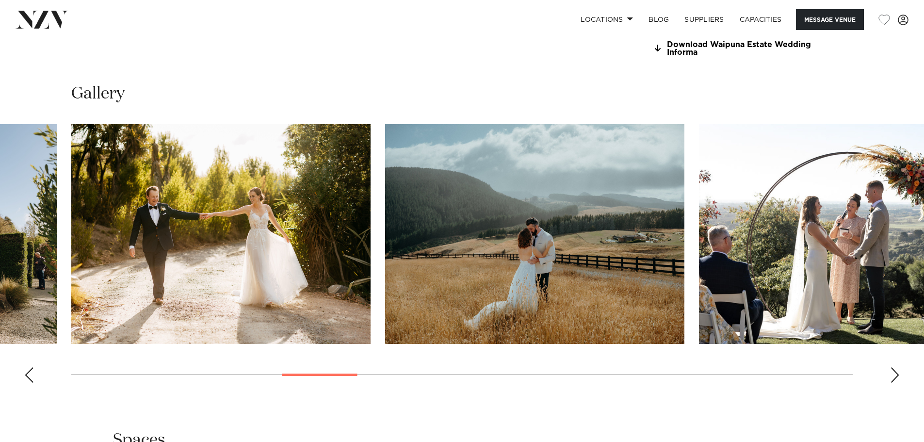
click at [895, 376] on div "Next slide" at bounding box center [895, 375] width 10 height 16
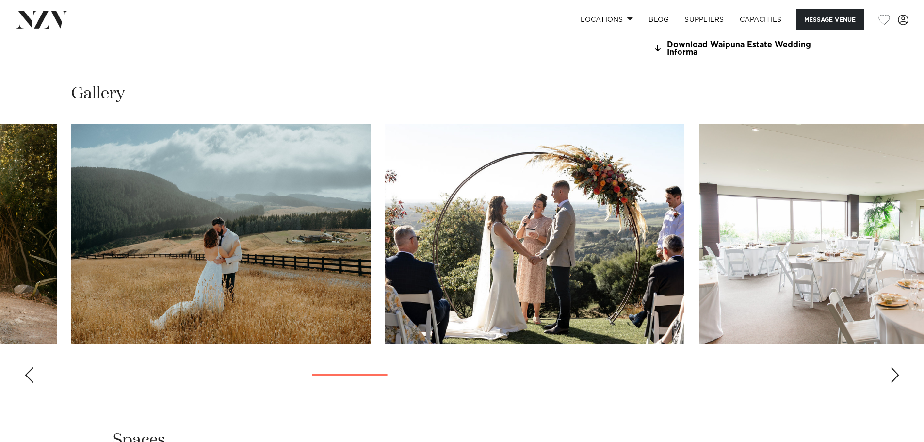
click at [895, 376] on div "Next slide" at bounding box center [895, 375] width 10 height 16
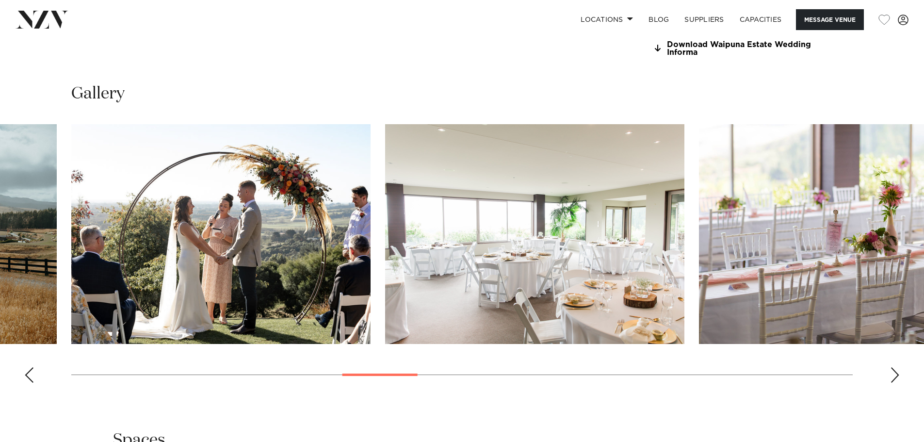
click at [895, 376] on div "Next slide" at bounding box center [895, 375] width 10 height 16
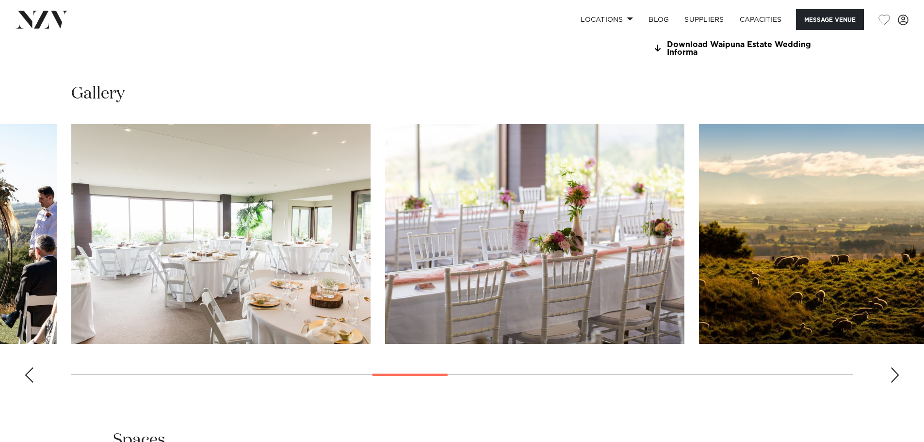
click at [895, 376] on div "Next slide" at bounding box center [895, 375] width 10 height 16
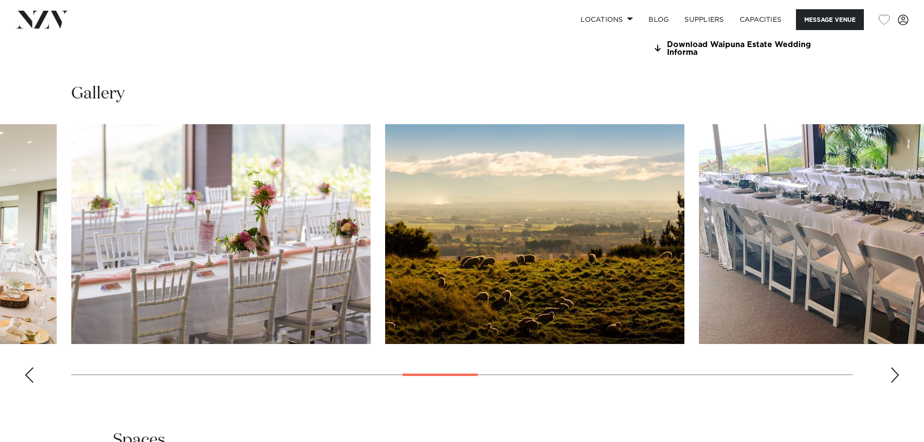
click at [895, 376] on div "Next slide" at bounding box center [895, 375] width 10 height 16
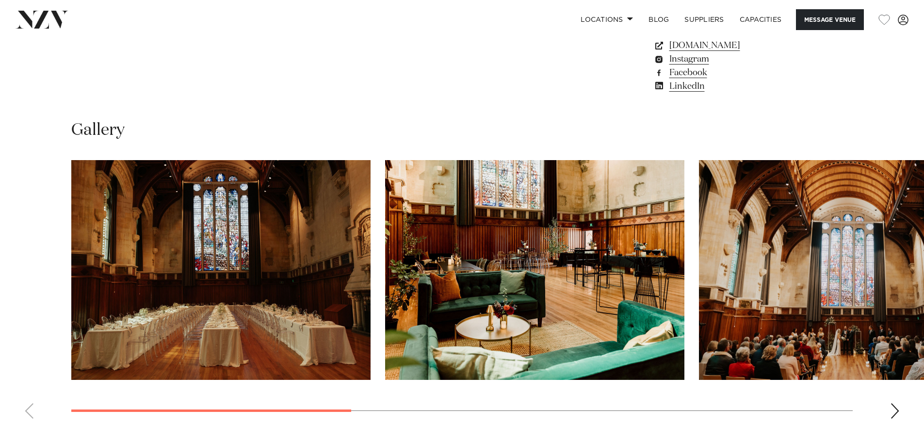
scroll to position [922, 0]
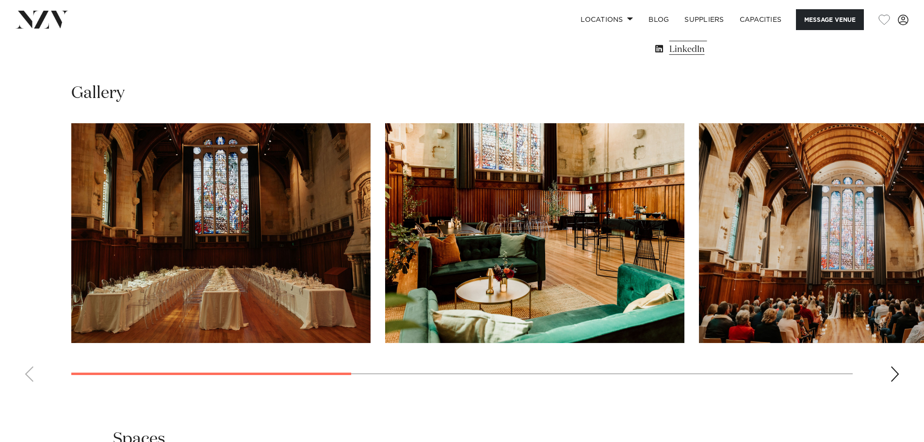
click at [900, 389] on swiper-container at bounding box center [462, 256] width 924 height 266
click at [896, 382] on div "Next slide" at bounding box center [895, 374] width 10 height 16
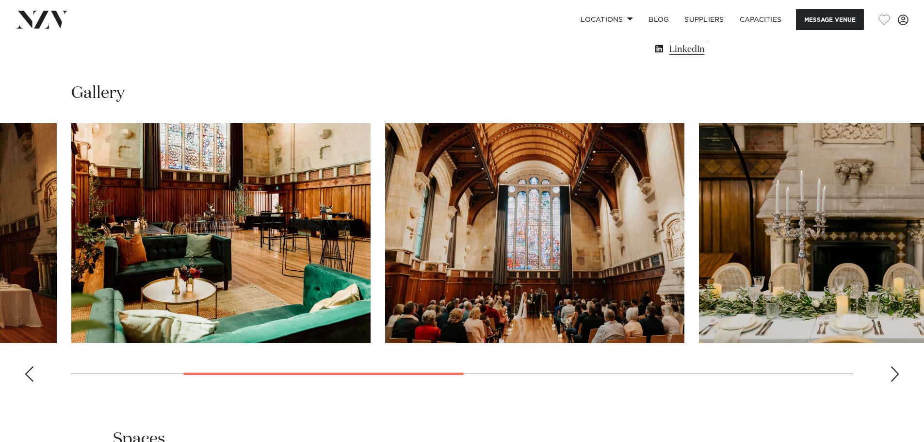
click at [896, 382] on div "Next slide" at bounding box center [895, 374] width 10 height 16
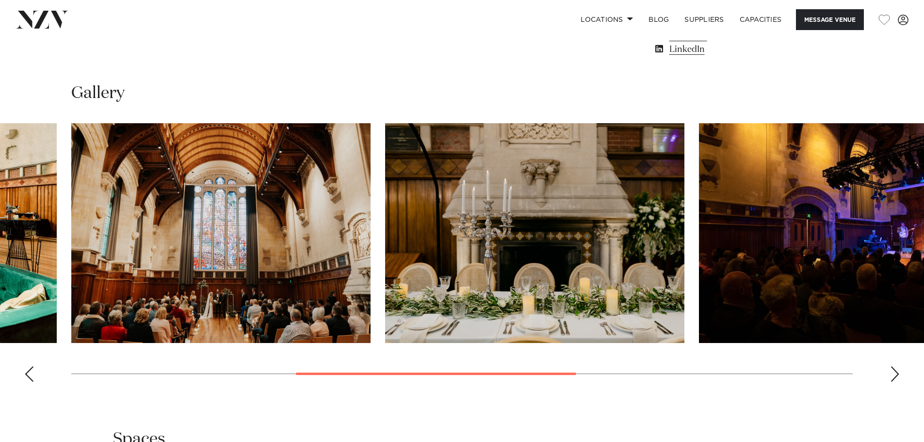
click at [896, 382] on div "Next slide" at bounding box center [895, 374] width 10 height 16
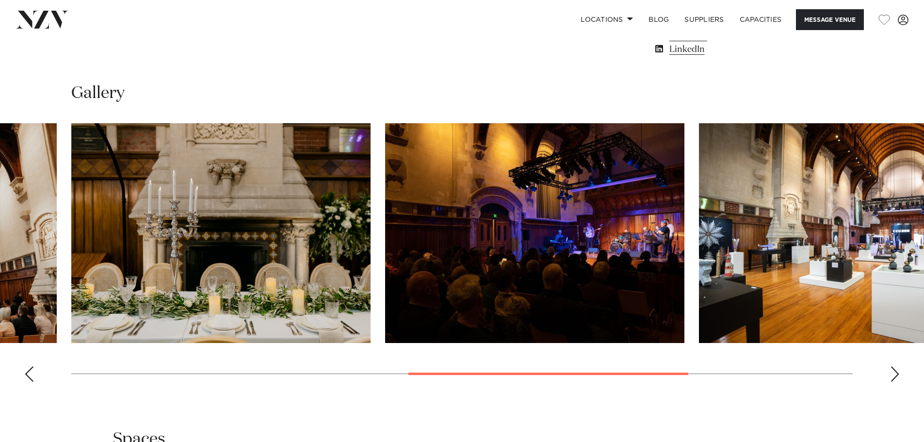
click at [896, 382] on div "Next slide" at bounding box center [895, 374] width 10 height 16
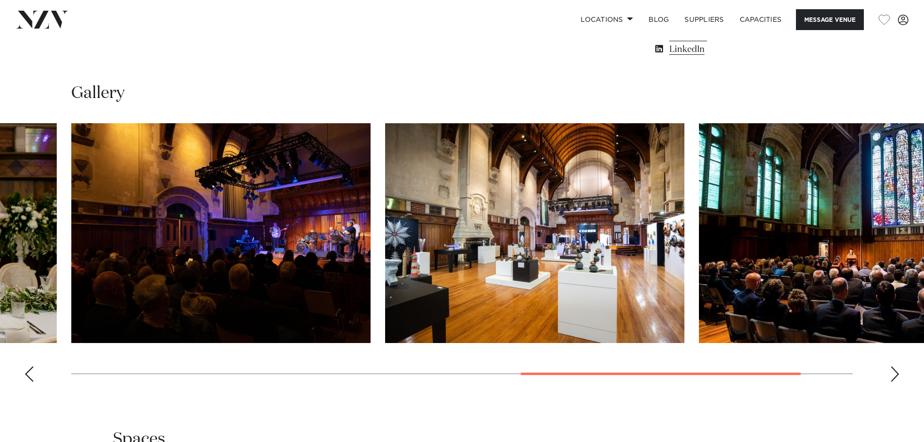
click at [896, 382] on div "Next slide" at bounding box center [895, 374] width 10 height 16
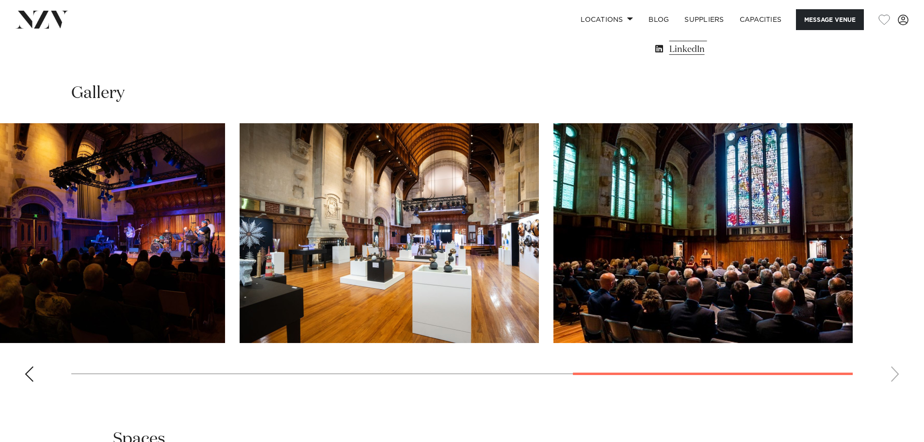
click at [898, 389] on swiper-container at bounding box center [462, 256] width 924 height 266
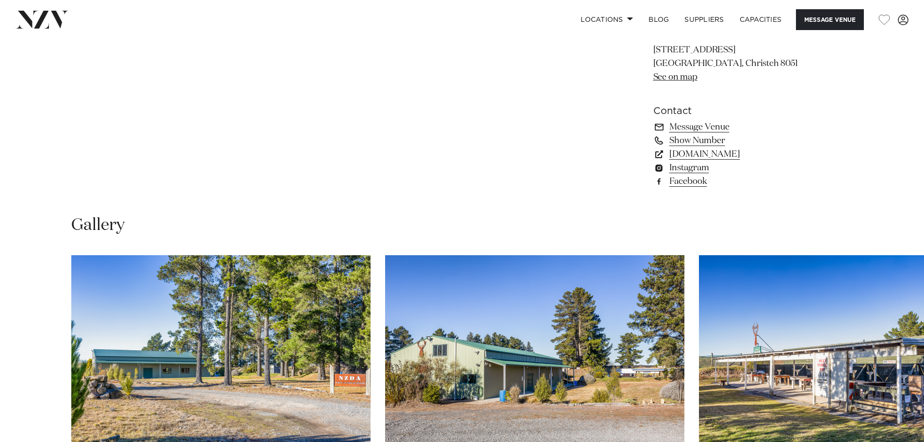
scroll to position [970, 0]
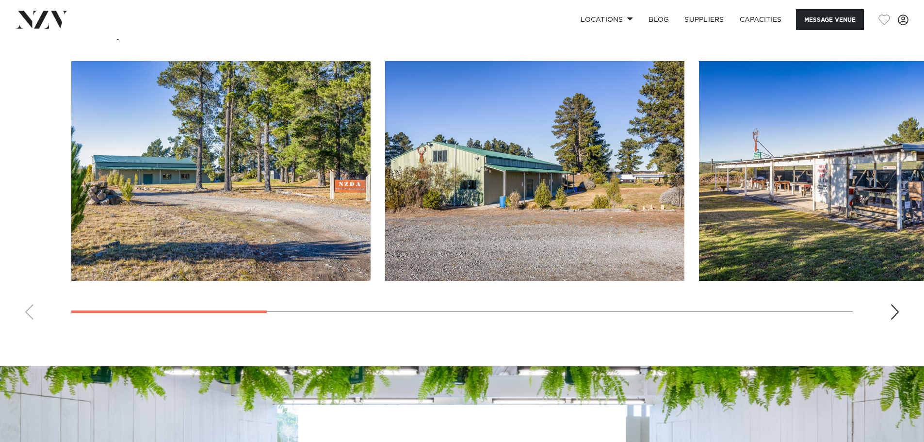
click at [894, 319] on div "Next slide" at bounding box center [895, 312] width 10 height 16
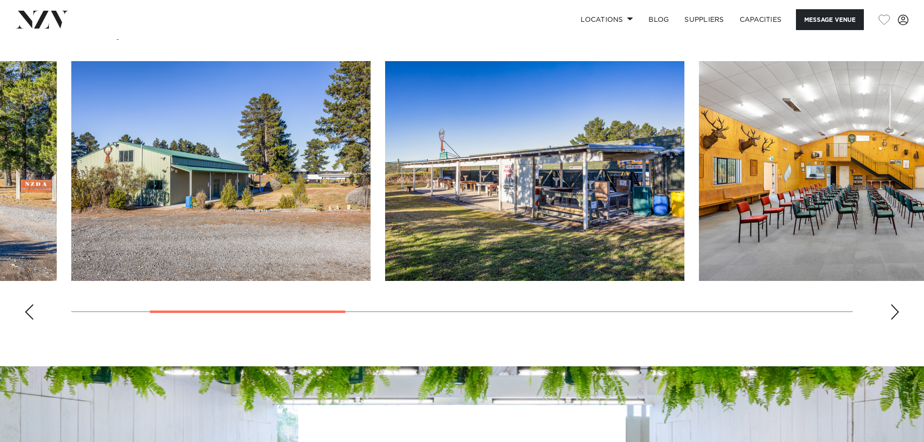
click at [894, 319] on div "Next slide" at bounding box center [895, 312] width 10 height 16
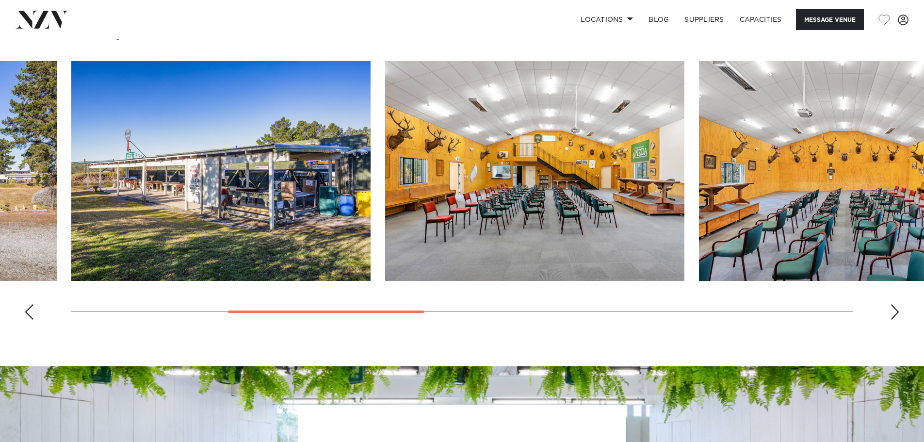
click at [894, 319] on div "Next slide" at bounding box center [895, 312] width 10 height 16
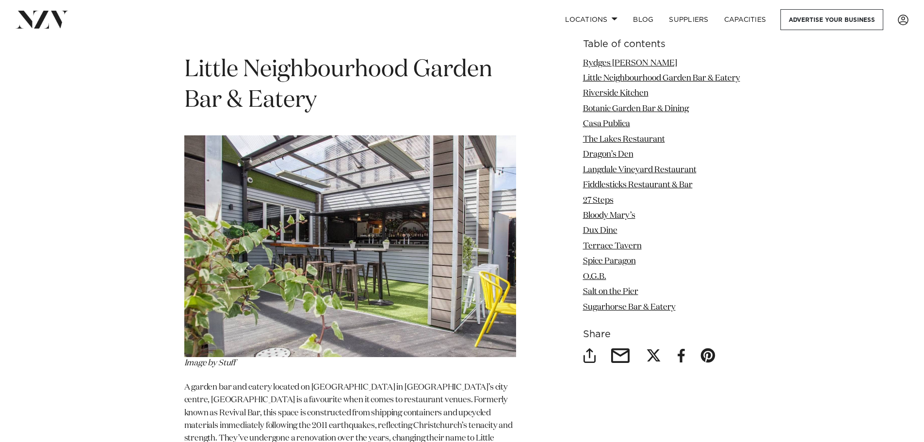
scroll to position [1552, 0]
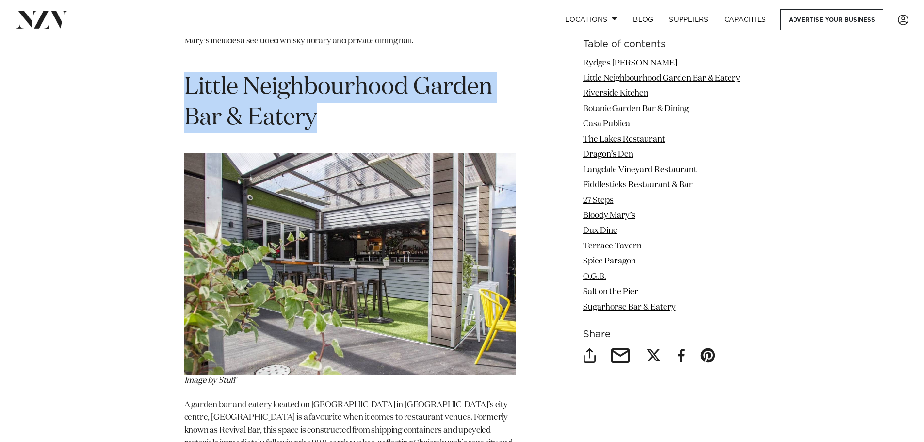
drag, startPoint x: 356, startPoint y: 121, endPoint x: 193, endPoint y: 77, distance: 168.8
copy span "Little Neighbourhood Garden Bar & Eatery"
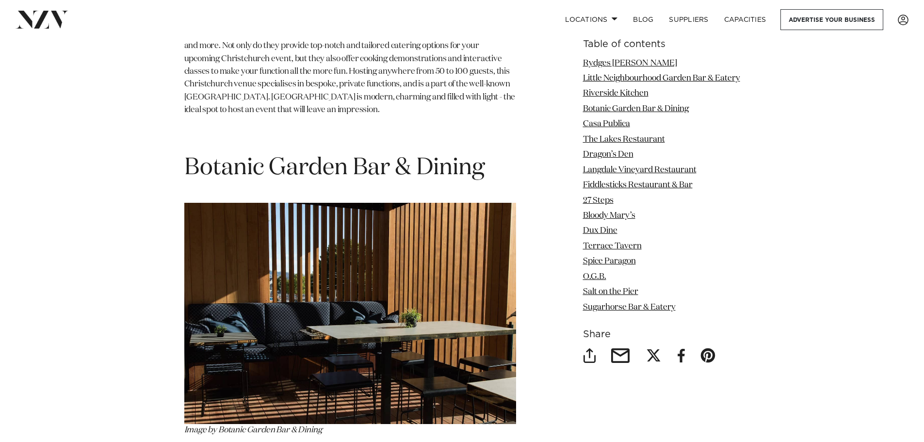
scroll to position [2377, 0]
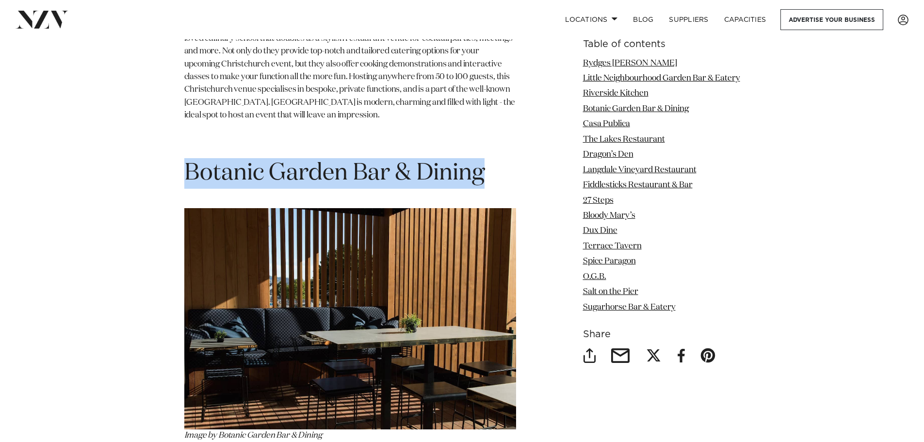
drag, startPoint x: 502, startPoint y: 168, endPoint x: 188, endPoint y: 176, distance: 313.9
click at [188, 176] on h1 "Botanic Garden Bar & Dining" at bounding box center [350, 173] width 332 height 31
copy span "Botanic Garden Bar & Dining"
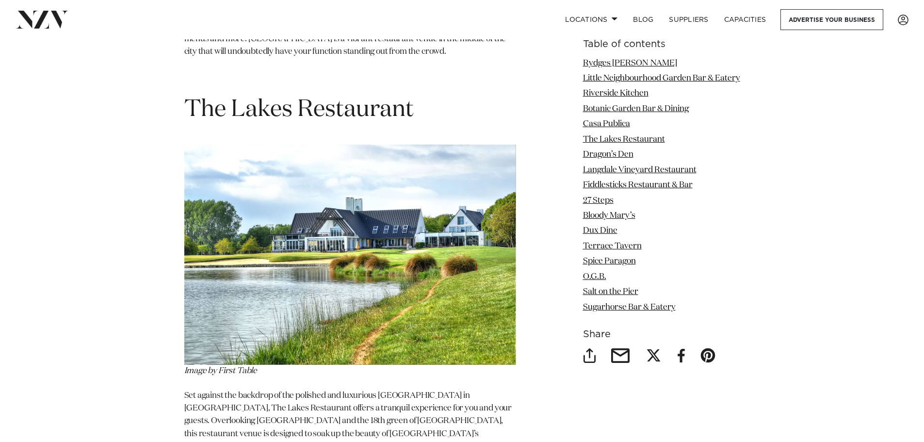
scroll to position [3395, 0]
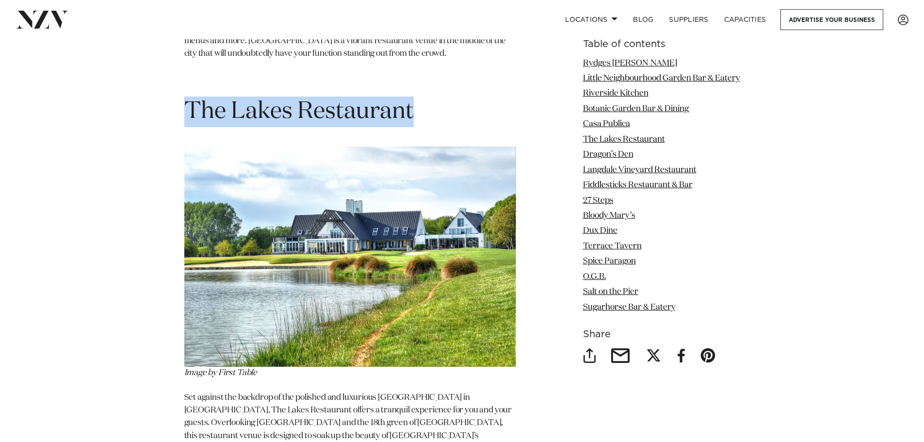
drag, startPoint x: 430, startPoint y: 95, endPoint x: 173, endPoint y: 107, distance: 256.9
copy span "The Lakes Restaurant"
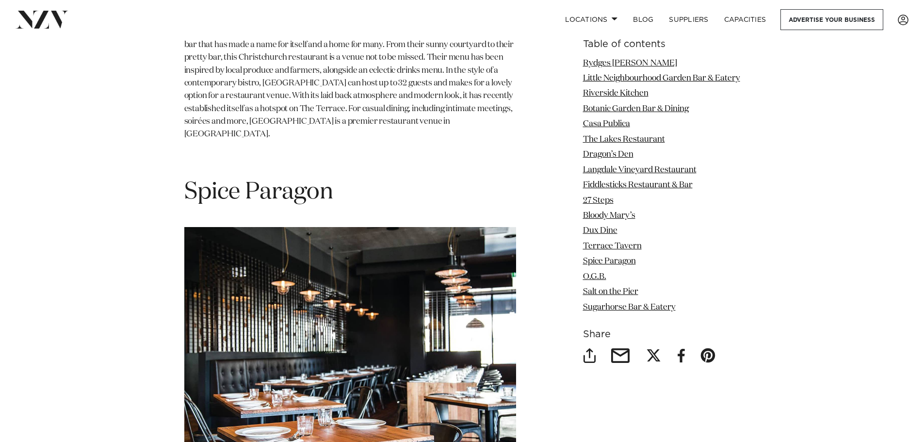
scroll to position [7082, 0]
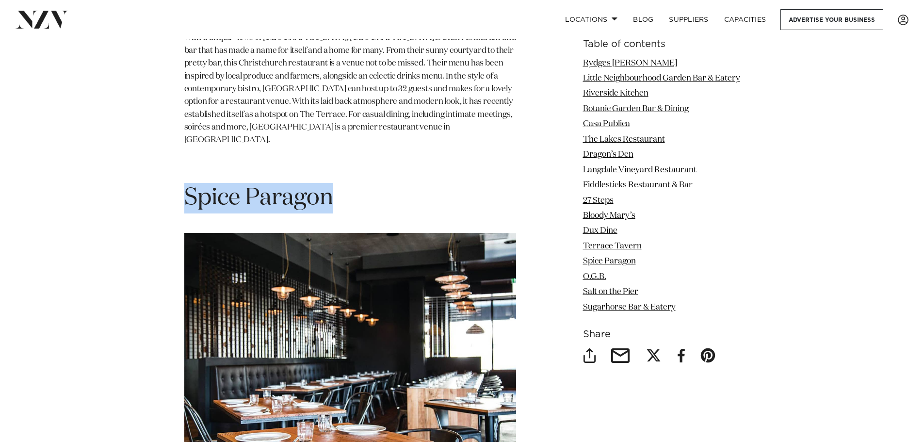
drag, startPoint x: 347, startPoint y: 146, endPoint x: 185, endPoint y: 148, distance: 162.0
click at [185, 183] on h1 "Spice Paragon" at bounding box center [350, 198] width 332 height 31
copy span "Spice Paragon"
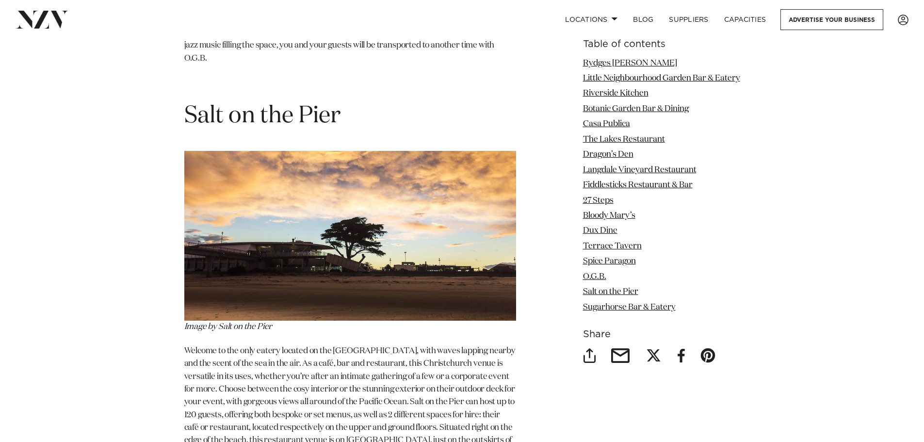
scroll to position [8100, 0]
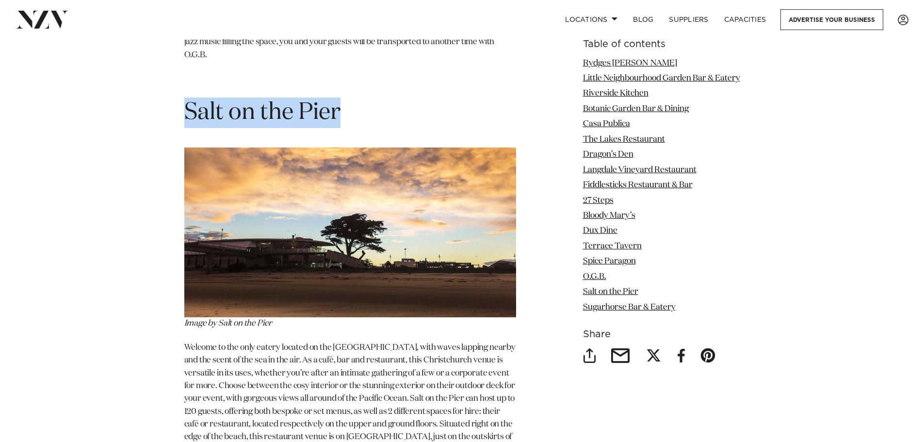
drag, startPoint x: 347, startPoint y: 68, endPoint x: 175, endPoint y: 63, distance: 171.8
copy span "Salt on the Pier"
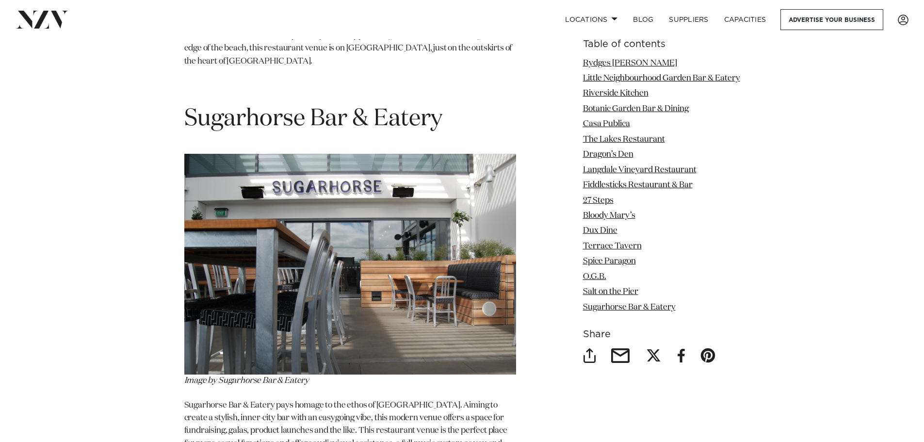
scroll to position [8488, 0]
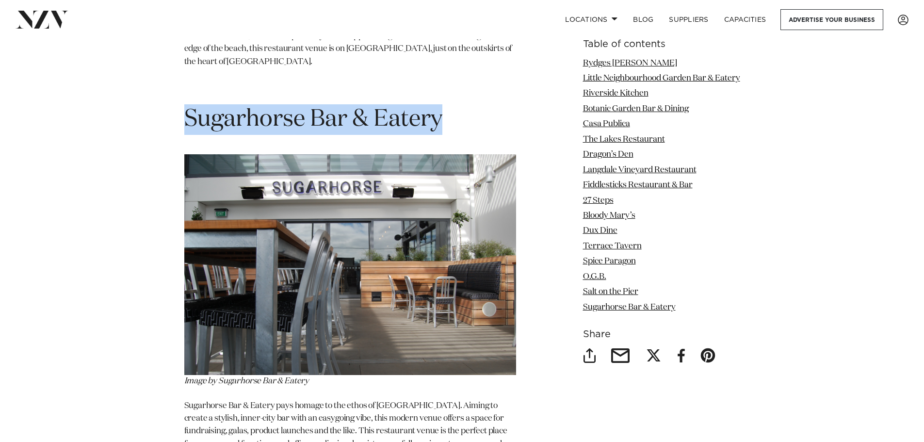
drag, startPoint x: 449, startPoint y: 76, endPoint x: 195, endPoint y: 73, distance: 253.7
click at [189, 104] on h1 "Sugarhorse Bar & Eatery" at bounding box center [350, 119] width 332 height 31
copy span "Sugarhorse Bar & Eatery"
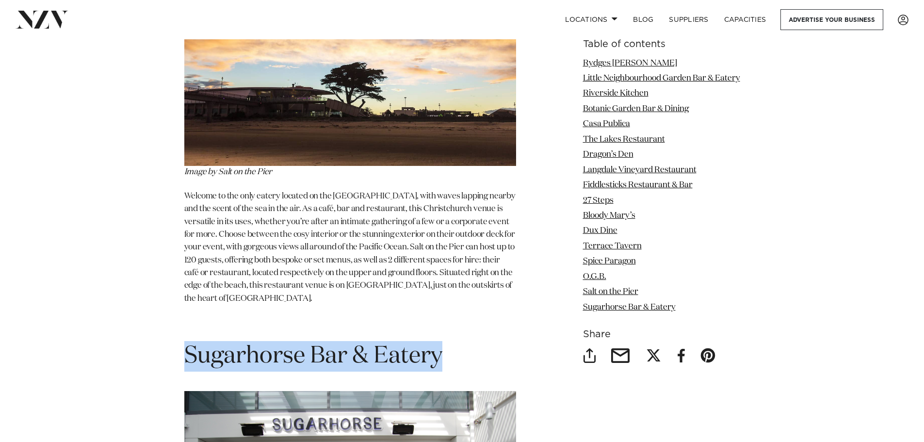
scroll to position [8197, 0]
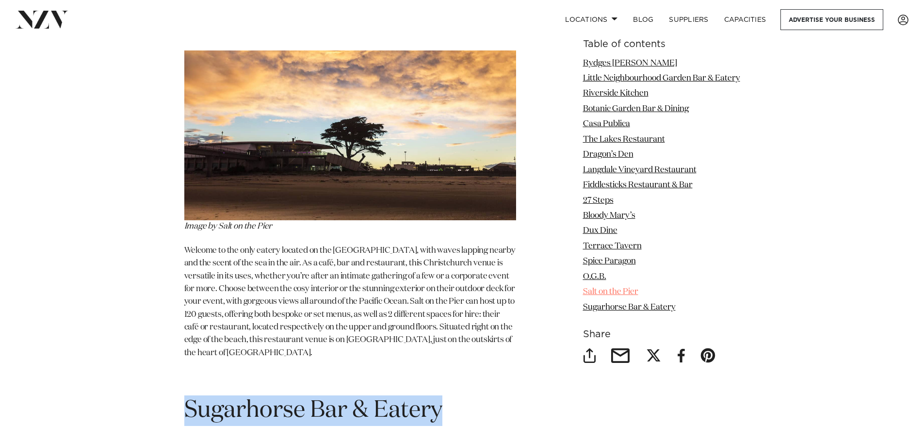
click at [606, 296] on link "Salt on the Pier" at bounding box center [610, 292] width 55 height 8
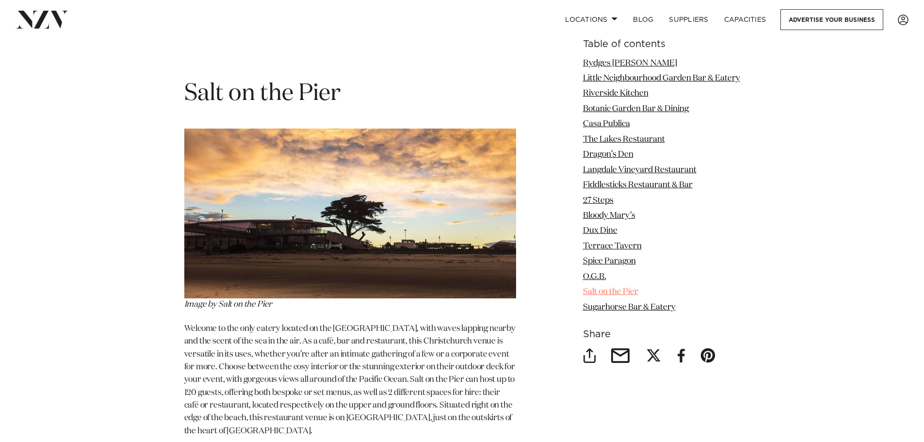
scroll to position [8108, 0]
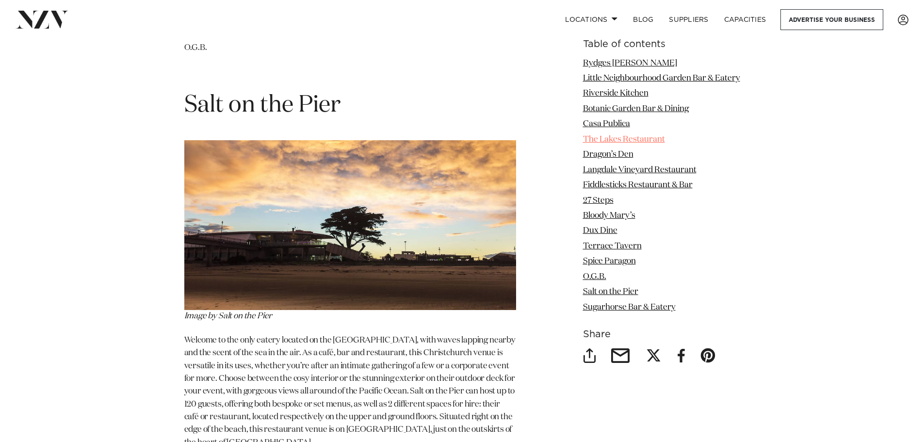
click at [656, 144] on link "The Lakes Restaurant" at bounding box center [624, 139] width 82 height 8
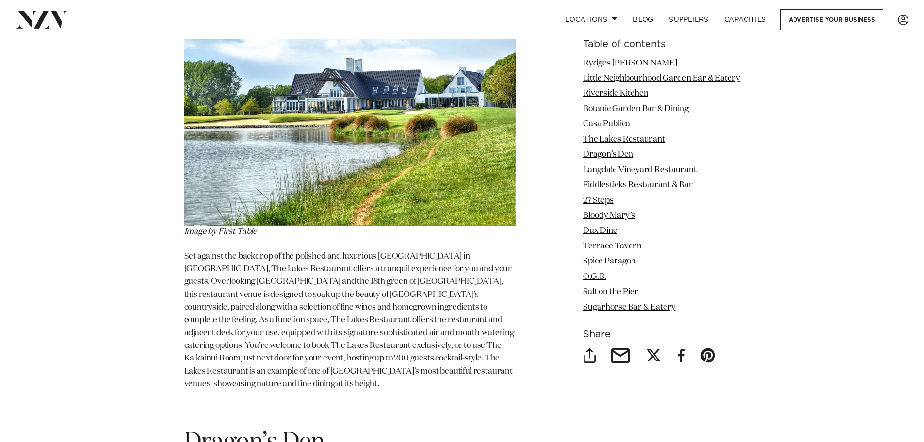
scroll to position [3537, 0]
